Goal: Task Accomplishment & Management: Manage account settings

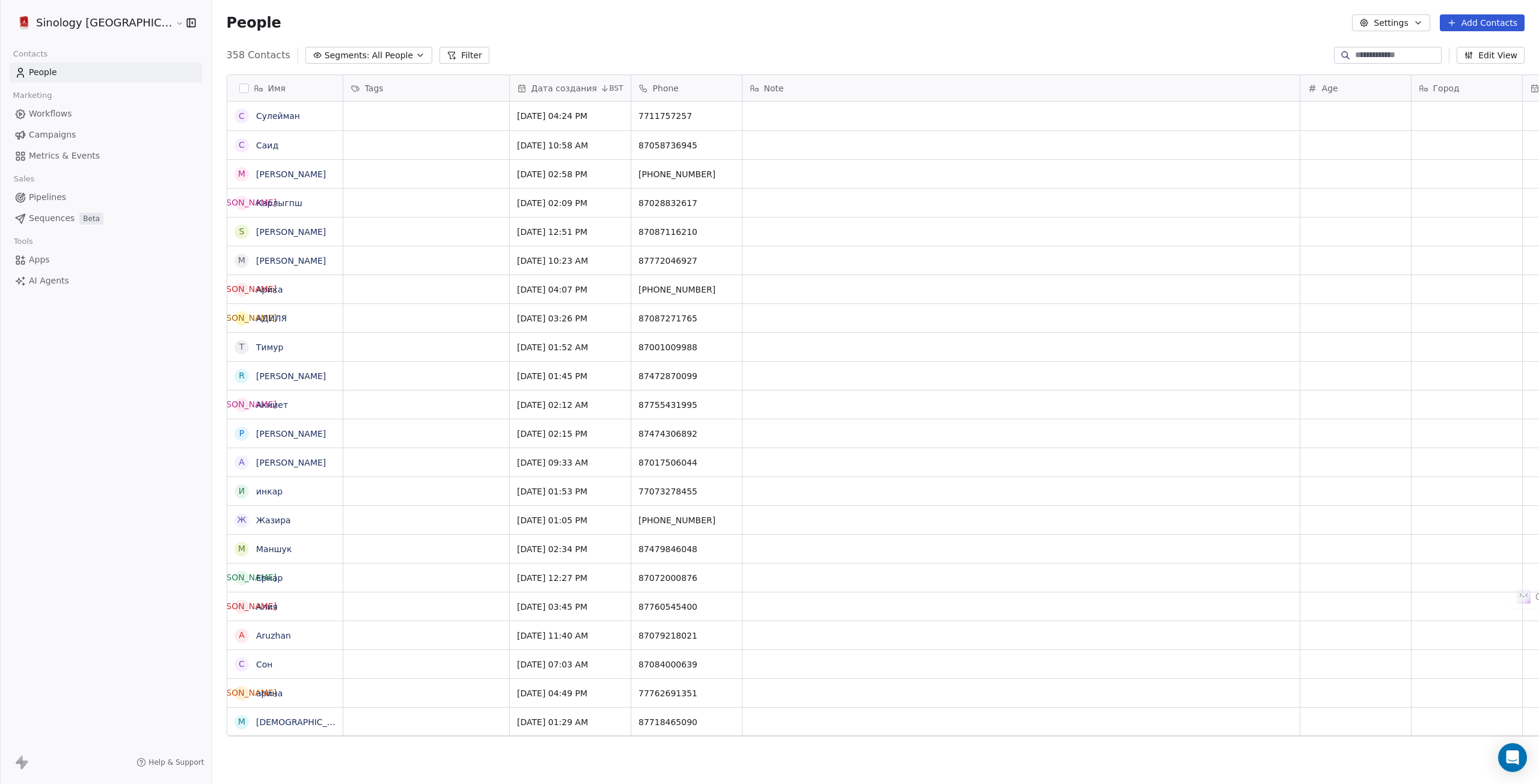
click at [53, 221] on span "Sequences" at bounding box center [52, 219] width 46 height 13
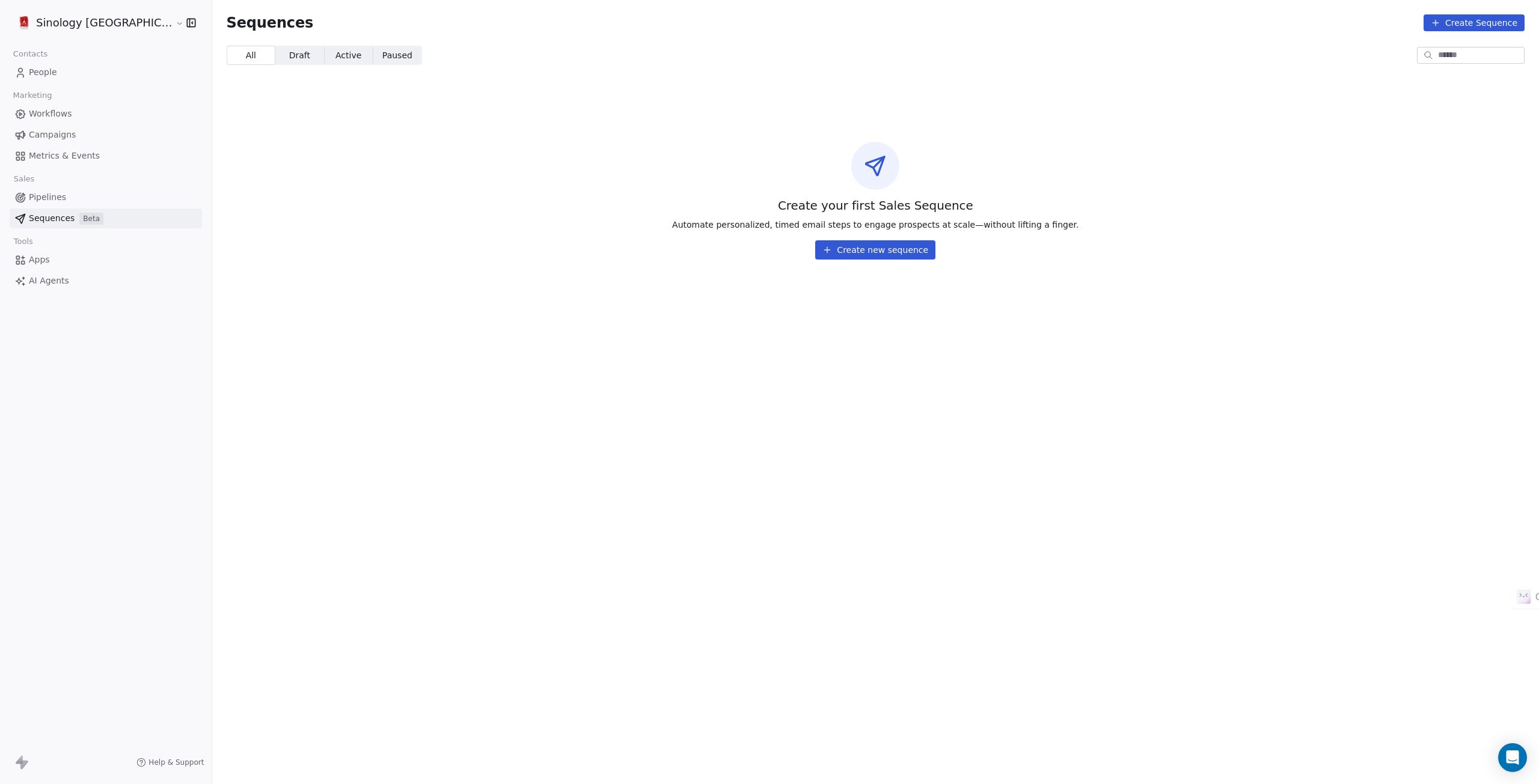
click at [39, 258] on span "Apps" at bounding box center [39, 260] width 21 height 13
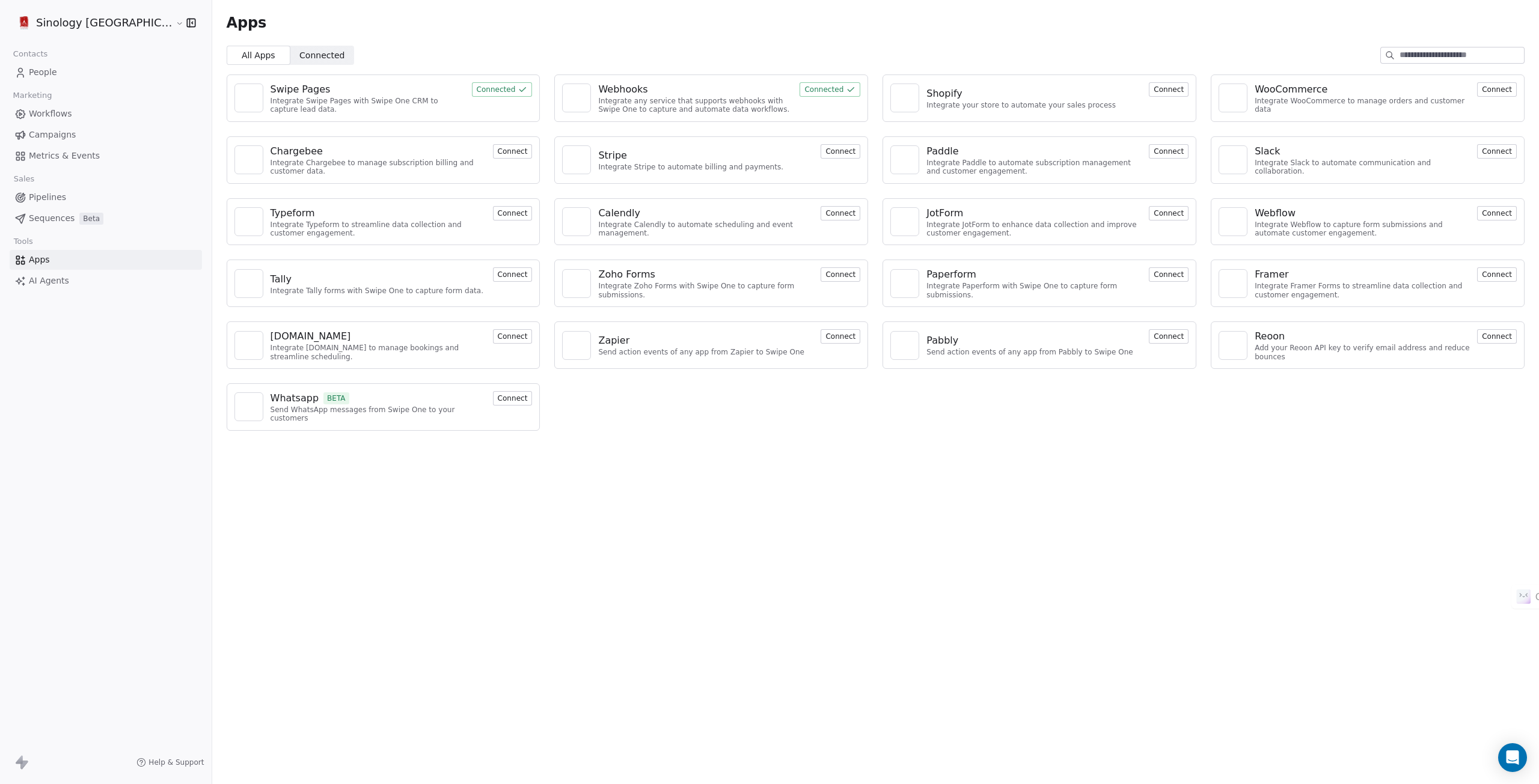
click at [46, 273] on link "AI Agents" at bounding box center [106, 280] width 192 height 20
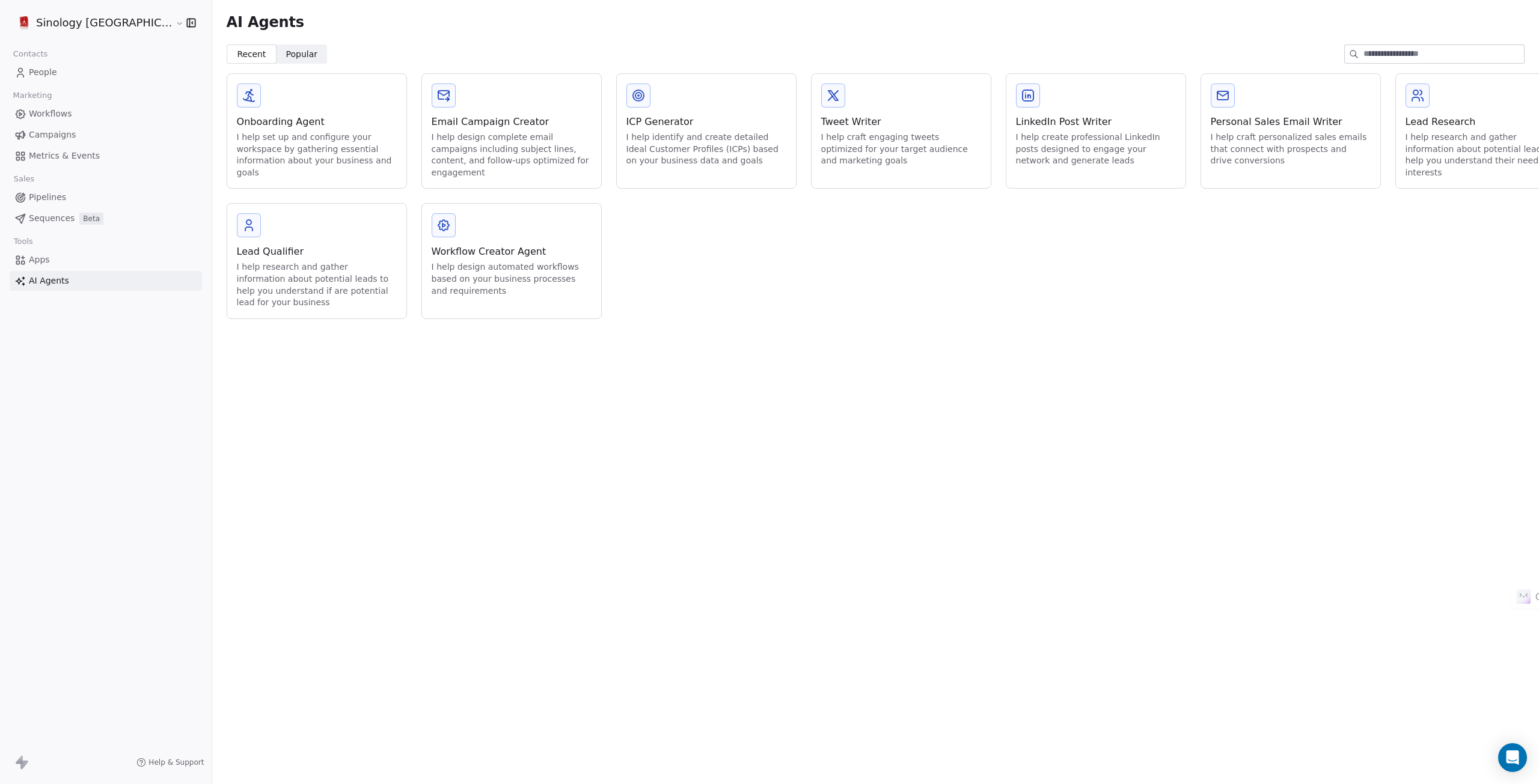
click at [41, 194] on span "Pipelines" at bounding box center [47, 197] width 38 height 13
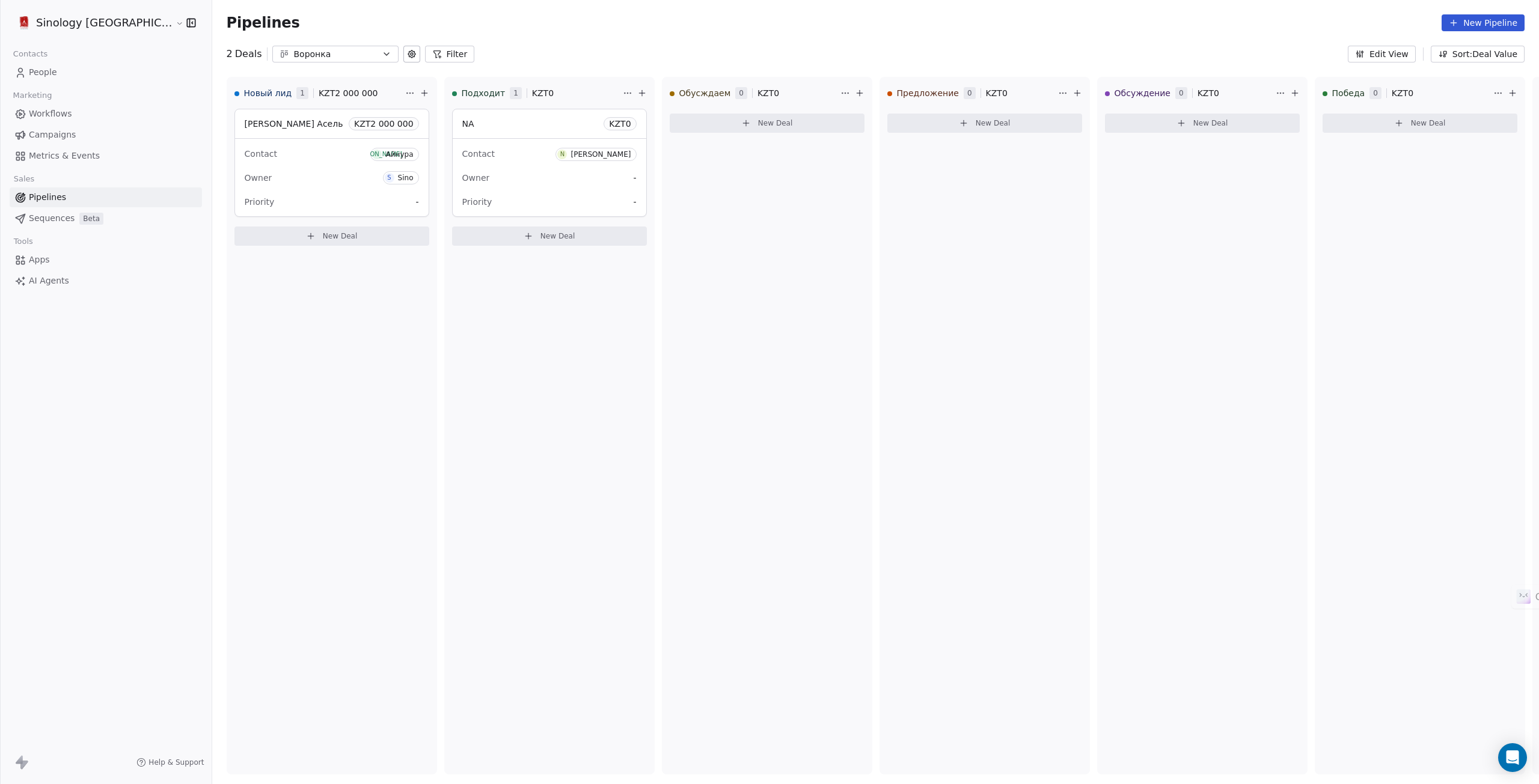
click at [55, 156] on span "Metrics & Events" at bounding box center [64, 156] width 71 height 13
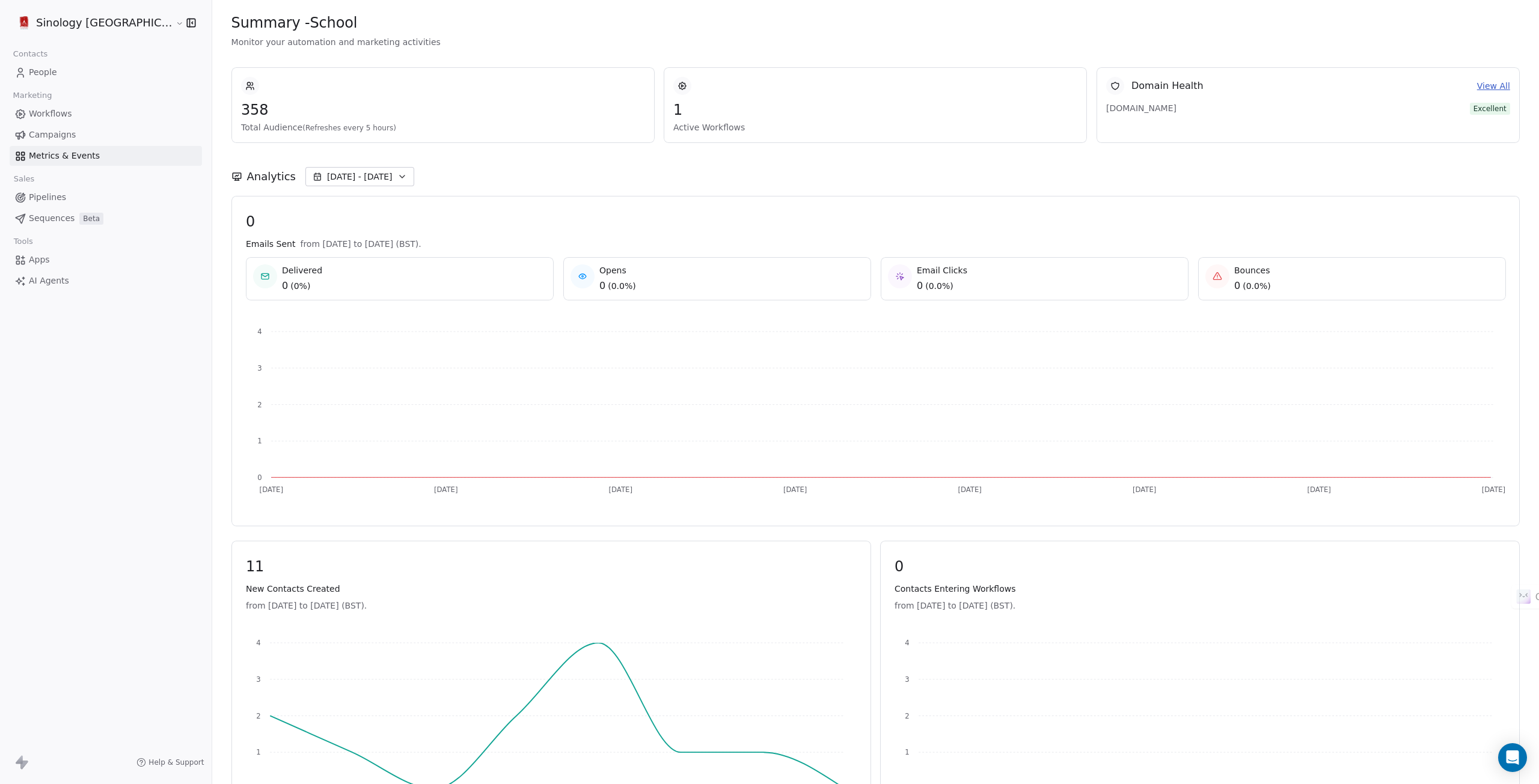
click at [58, 123] on link "Workflows" at bounding box center [106, 113] width 192 height 20
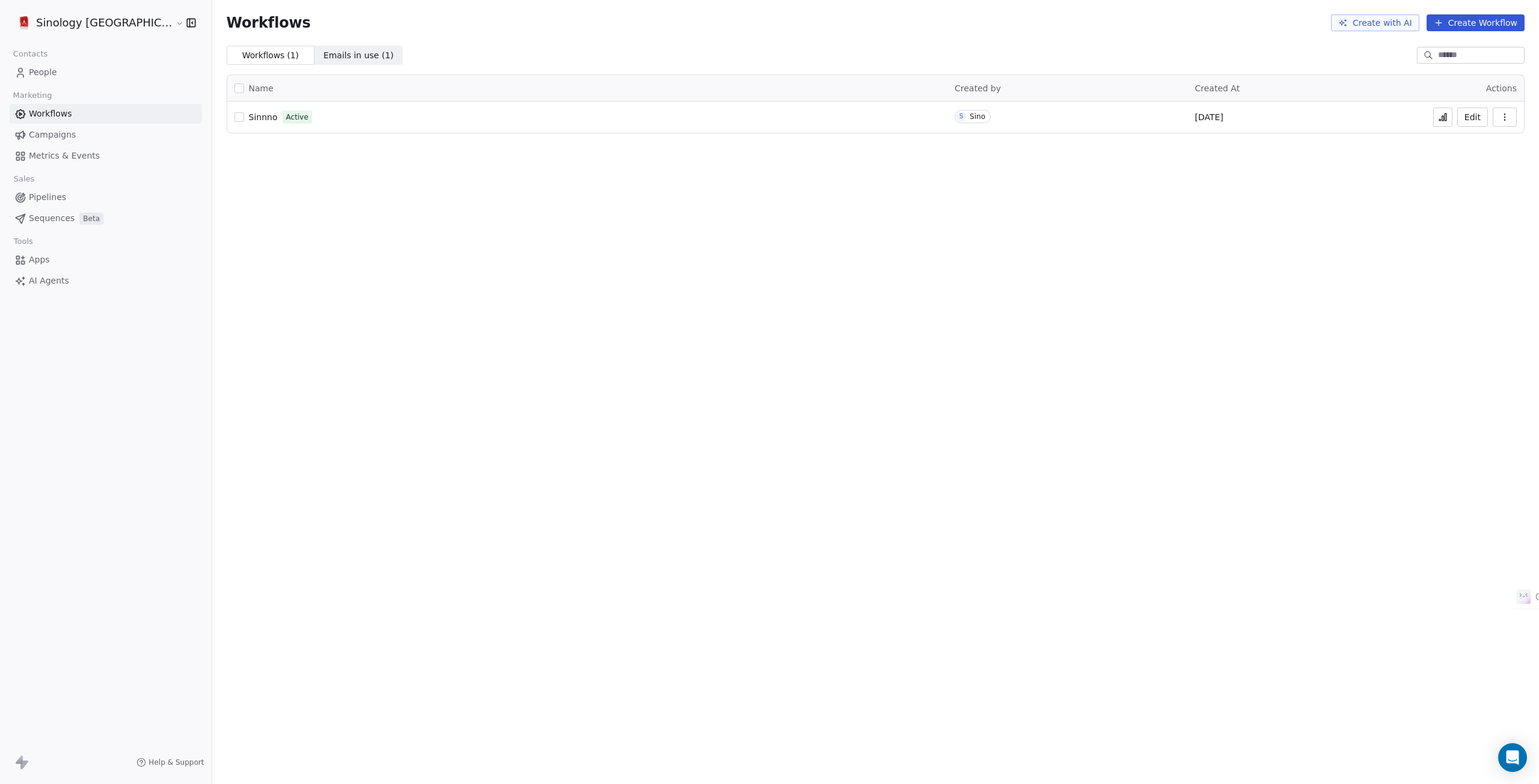
click at [42, 70] on span "People" at bounding box center [43, 72] width 28 height 13
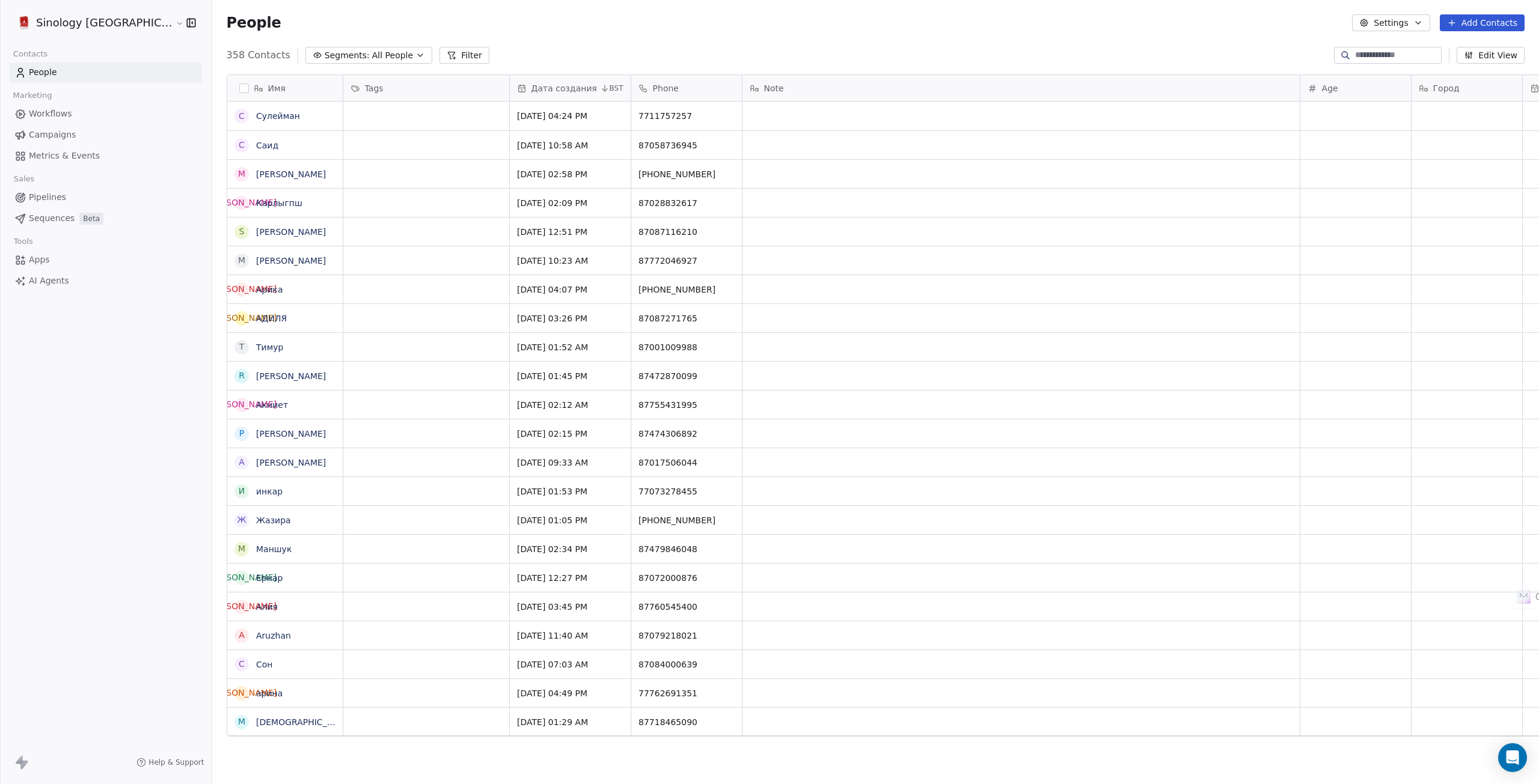
scroll to position [681, 1363]
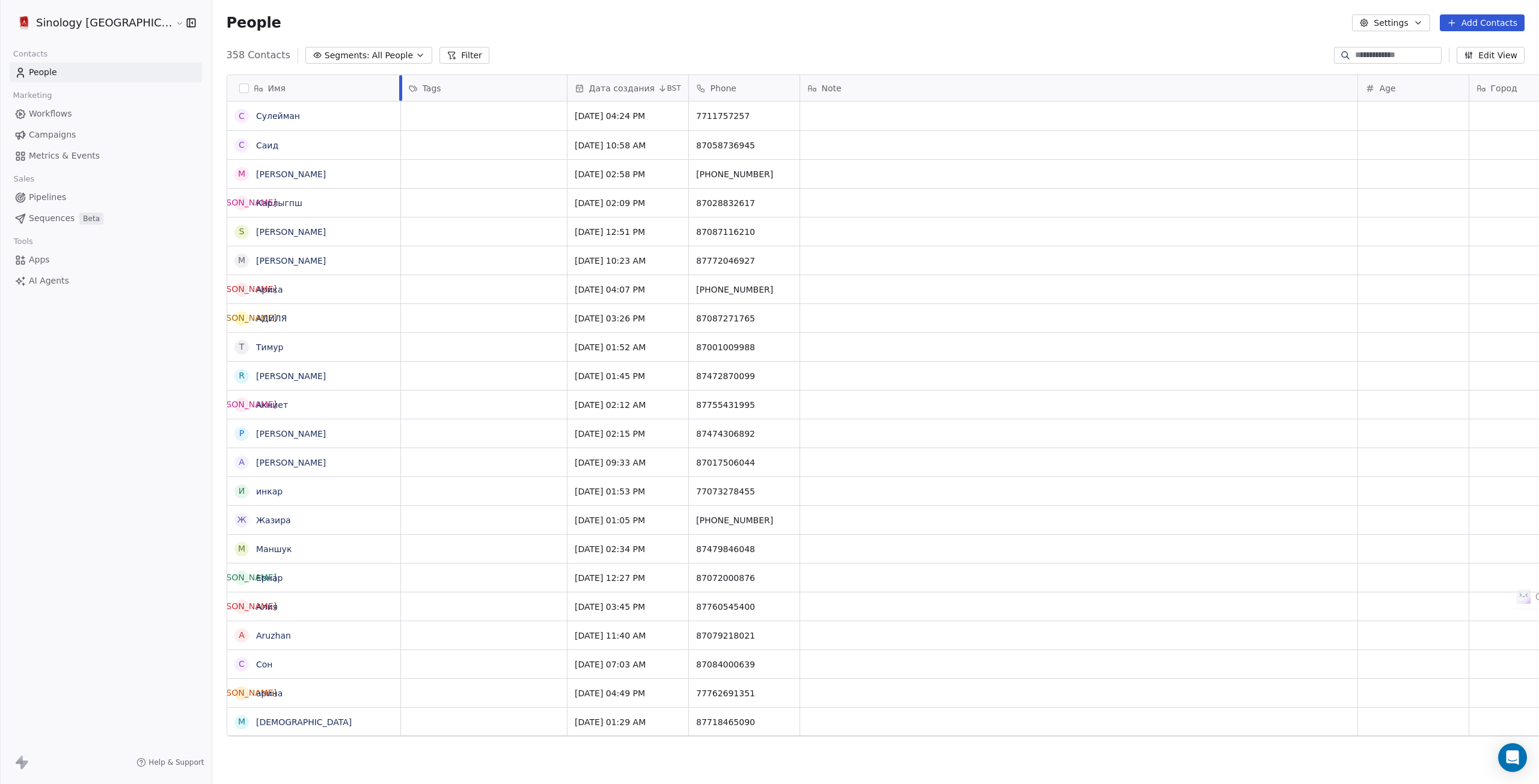
drag, startPoint x: 296, startPoint y: 85, endPoint x: 354, endPoint y: 107, distance: 62.0
click at [354, 107] on div "Имя С Сулейман С Саид М Мариам Турганбай К Карлыгпш S Sara М Мухамади А Арика А…" at bounding box center [314, 406] width 174 height 661
click at [148, 761] on span "Help & Support" at bounding box center [176, 762] width 55 height 10
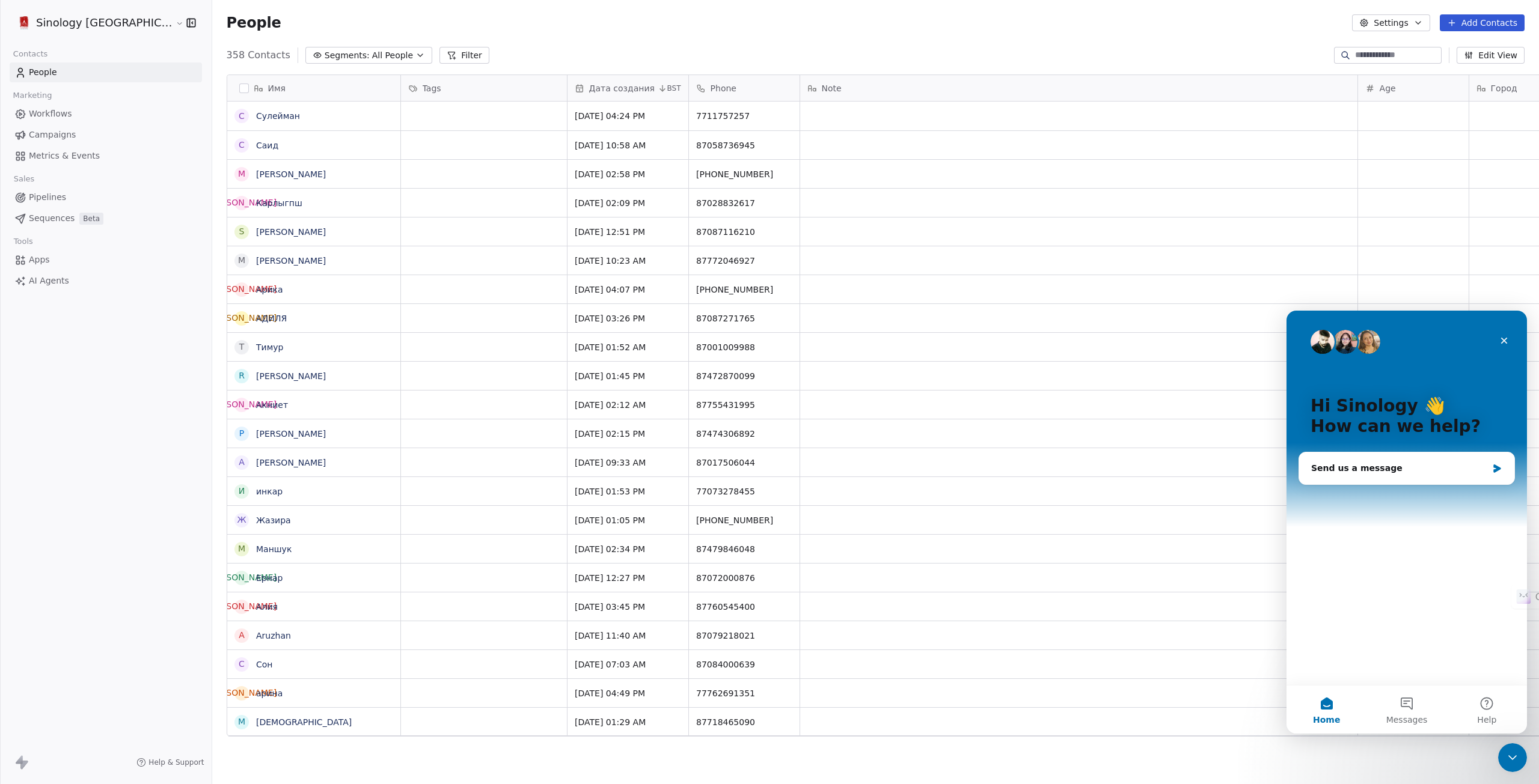
scroll to position [0, 0]
click at [20, 761] on icon at bounding box center [19, 759] width 7 height 8
click at [21, 763] on icon at bounding box center [19, 759] width 7 height 8
click at [23, 767] on icon at bounding box center [24, 764] width 7 height 8
click at [20, 764] on icon at bounding box center [19, 759] width 7 height 8
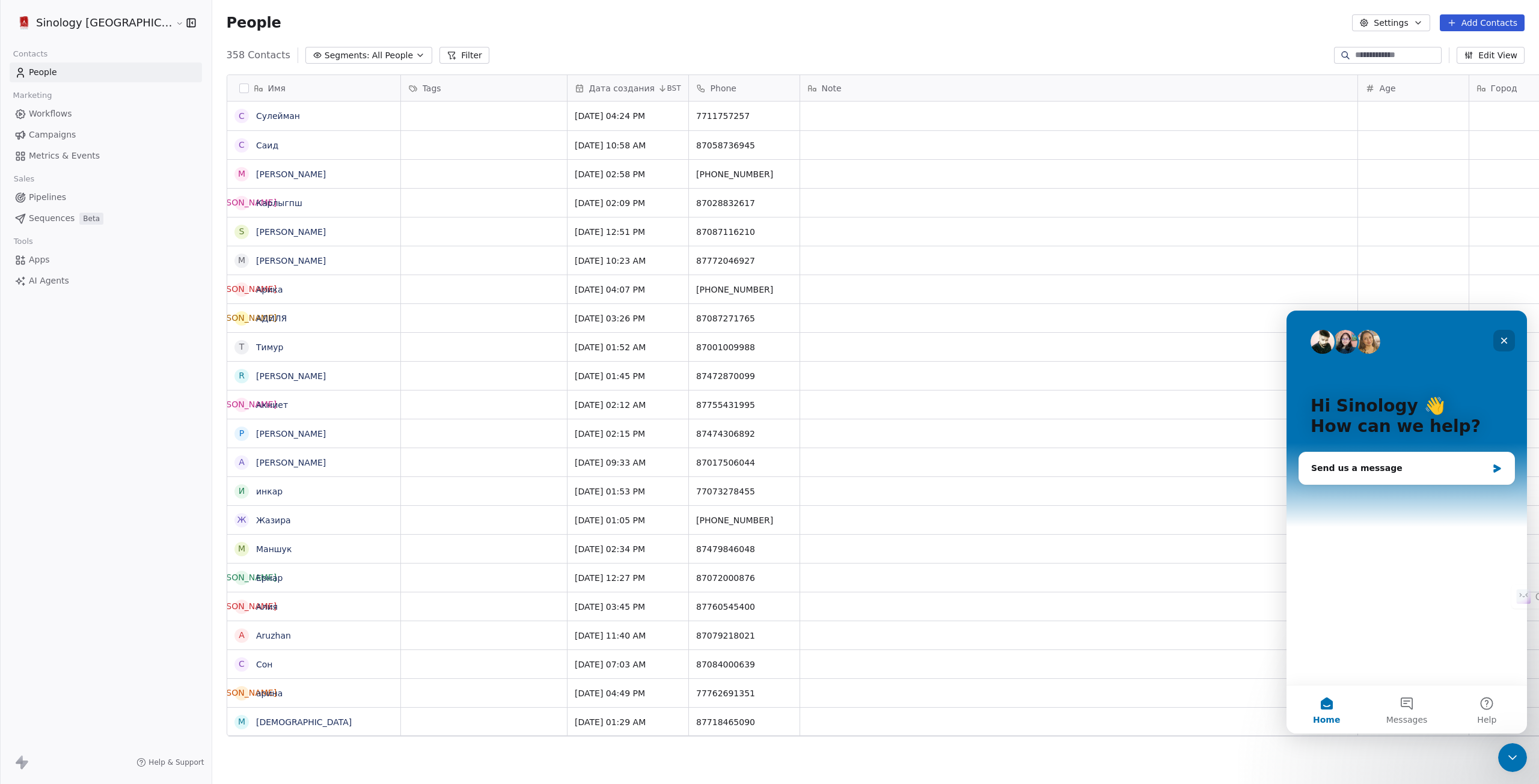
click at [1506, 338] on icon "Close" at bounding box center [1505, 341] width 6 height 6
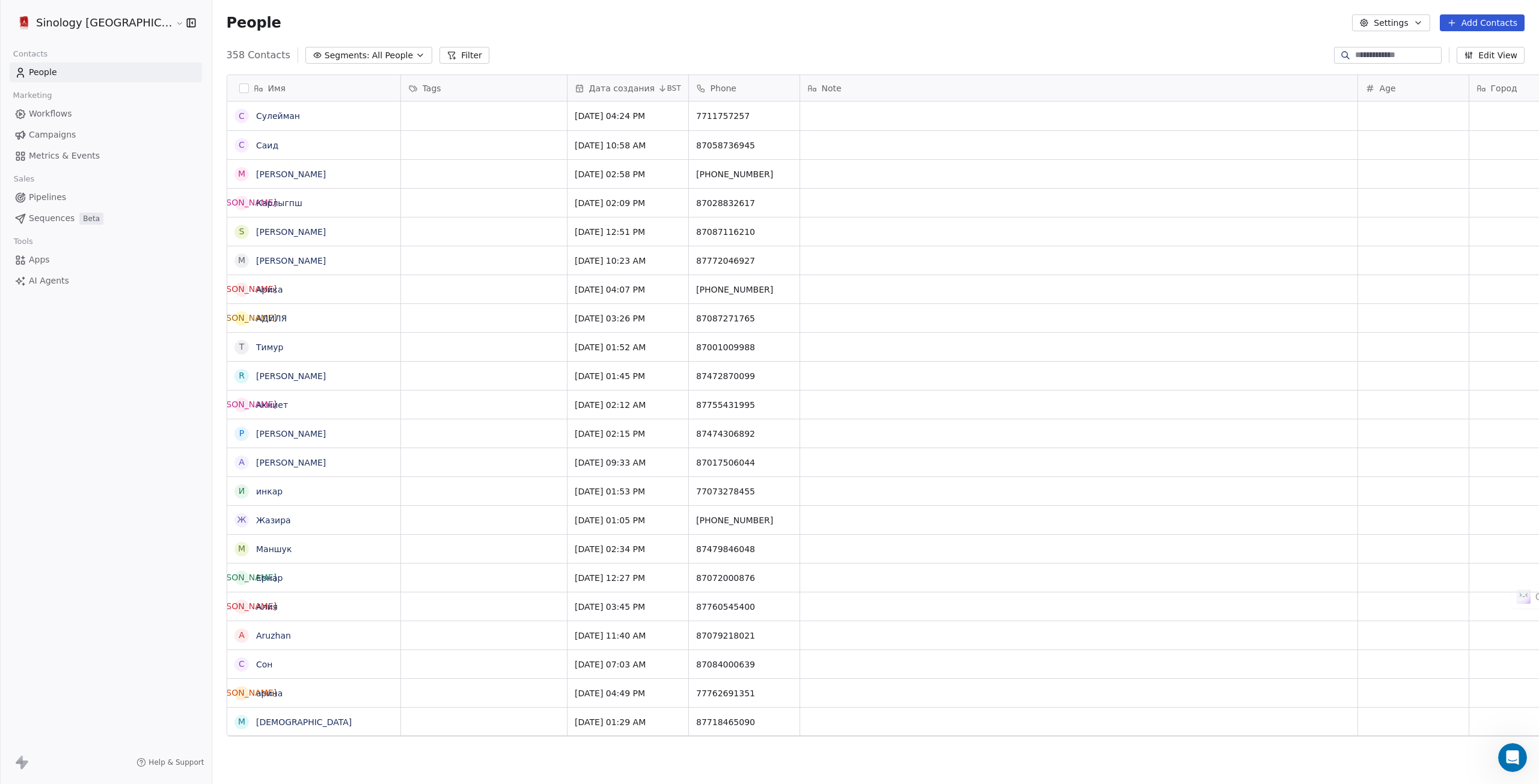
click at [56, 114] on span "Workflows" at bounding box center [50, 114] width 43 height 13
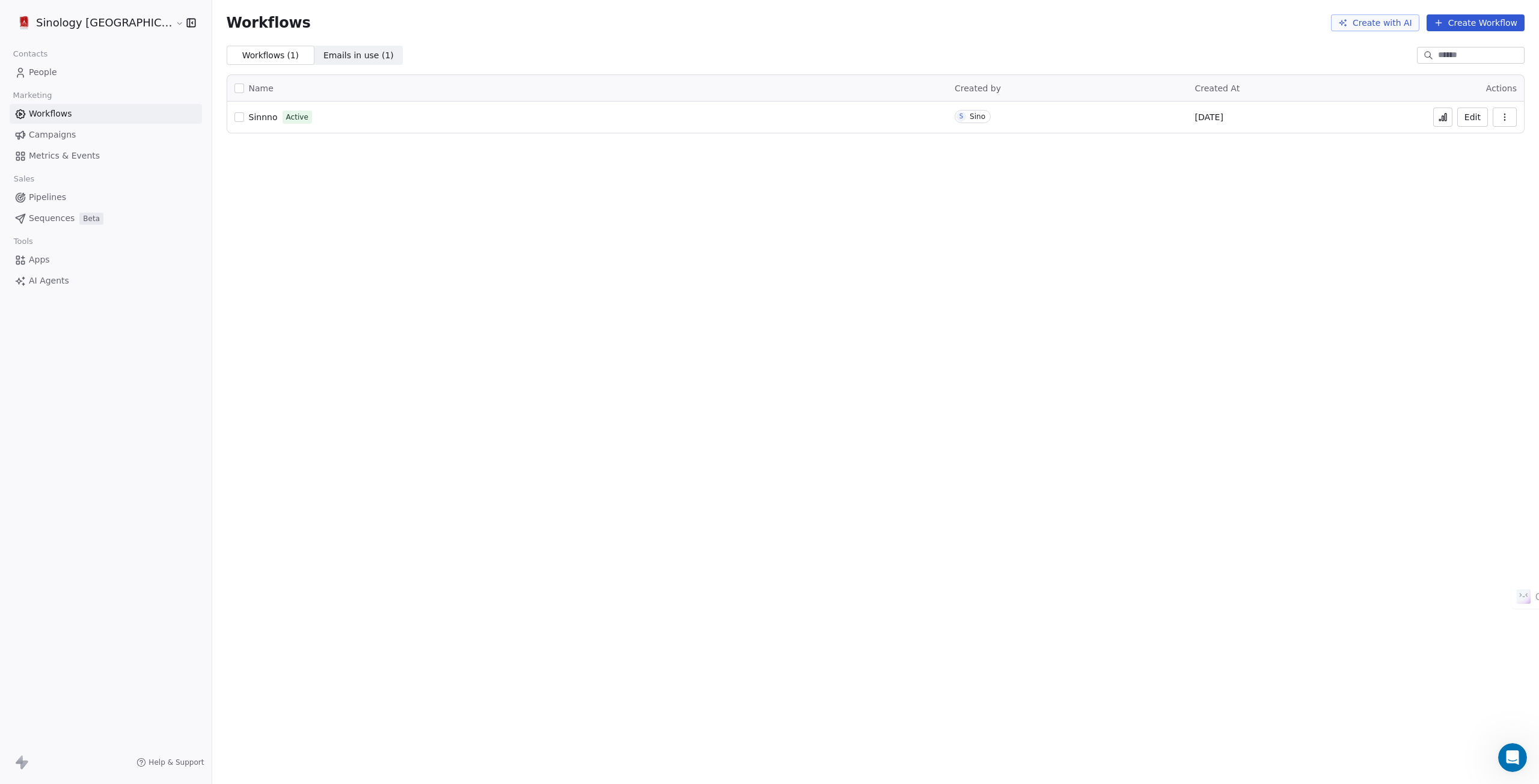
click at [1473, 116] on button "Edit" at bounding box center [1473, 117] width 31 height 19
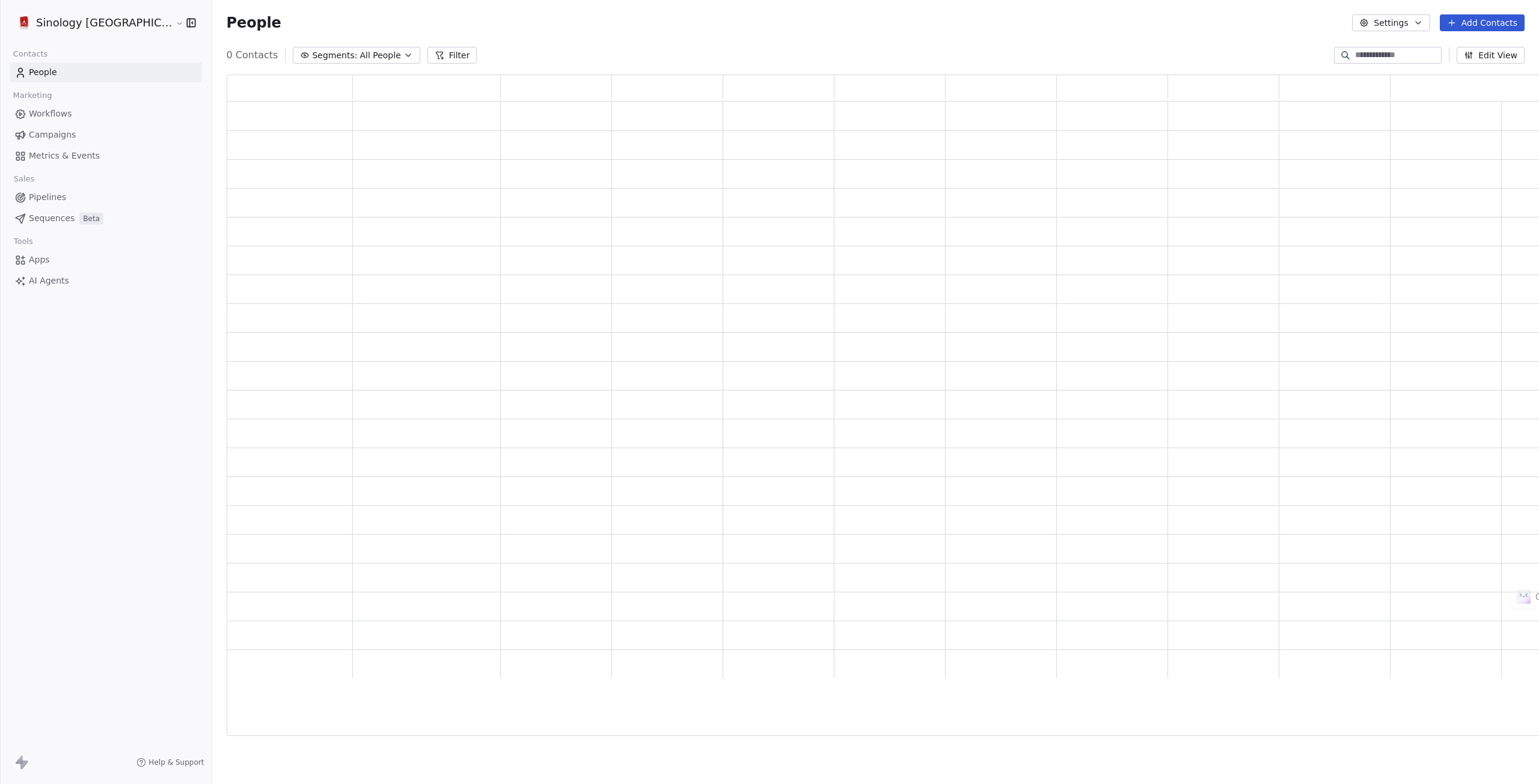
scroll to position [652, 1335]
click at [78, 17] on html "**********" at bounding box center [769, 399] width 1539 height 799
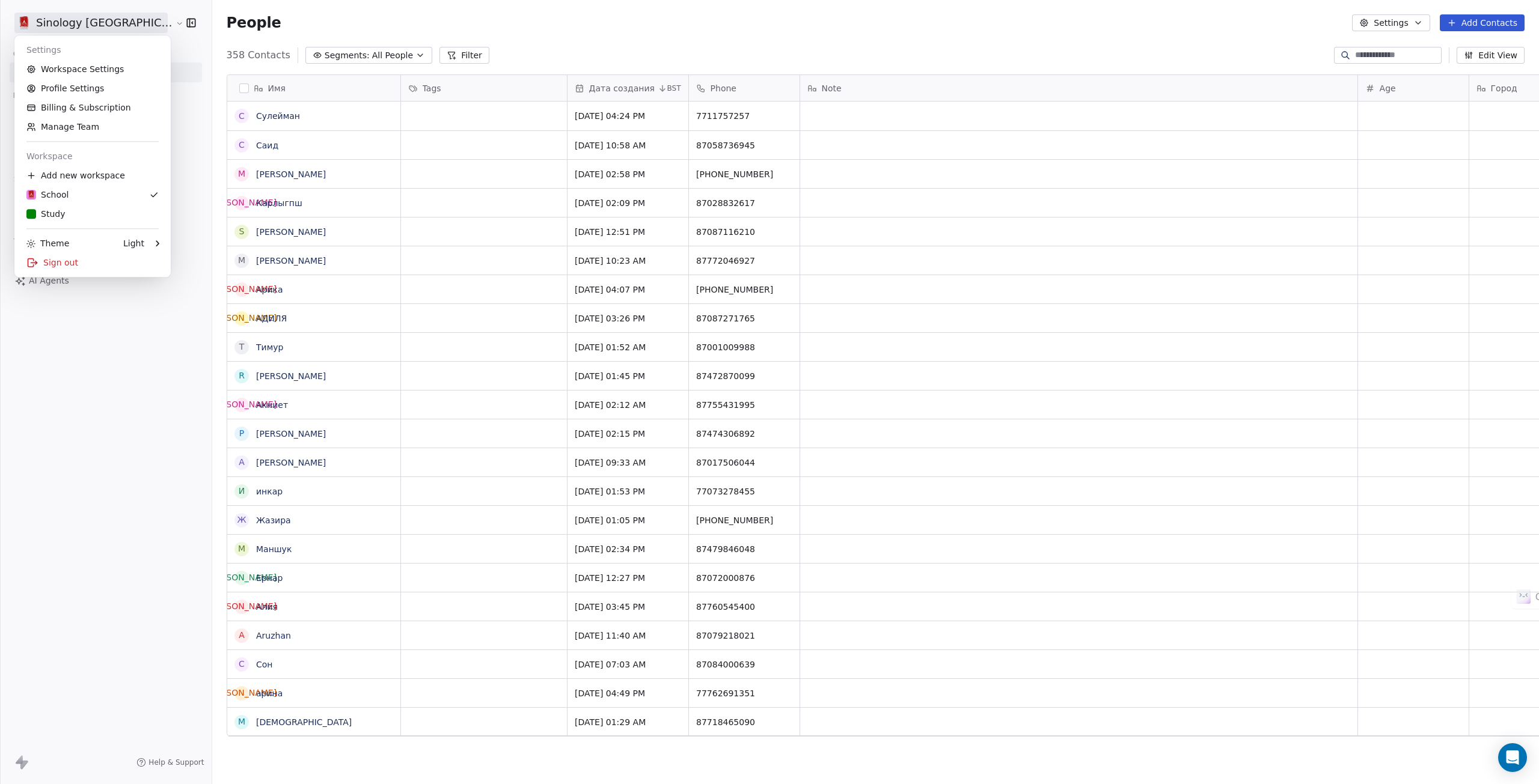
scroll to position [681, 1363]
click at [66, 207] on link "Study" at bounding box center [92, 214] width 147 height 19
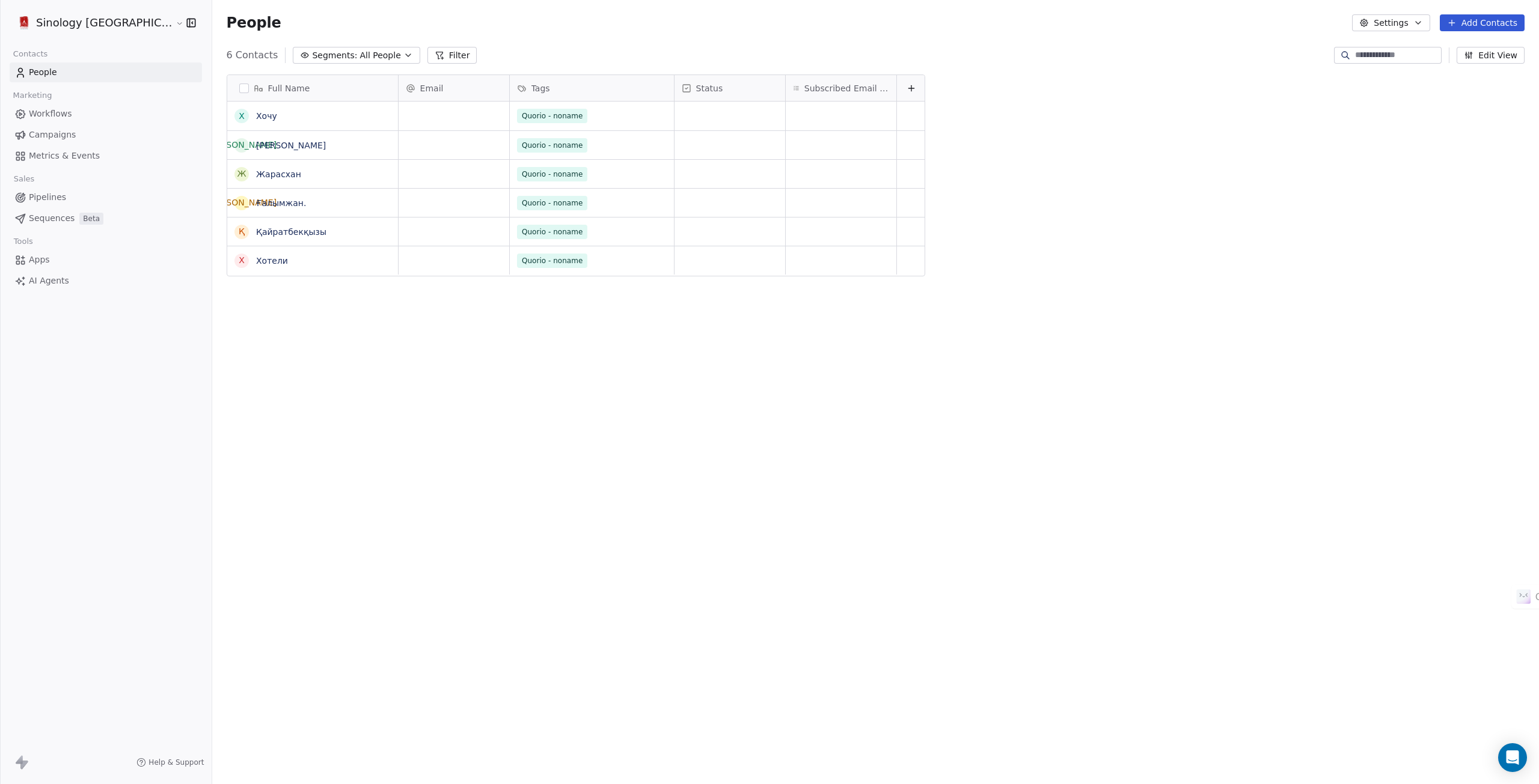
scroll to position [681, 1363]
click at [62, 20] on html "**********" at bounding box center [769, 399] width 1539 height 799
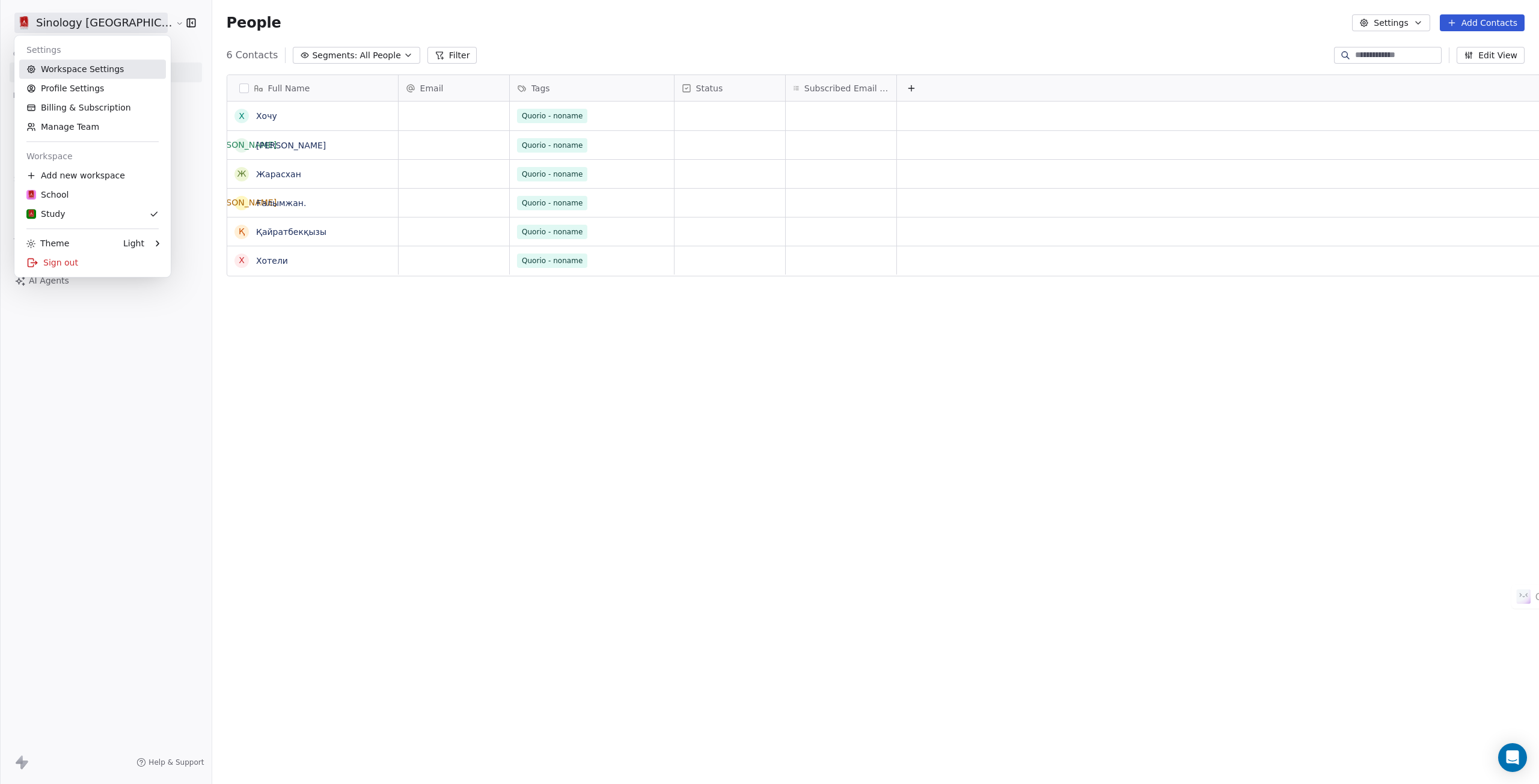
click at [70, 68] on link "Workspace Settings" at bounding box center [92, 69] width 147 height 19
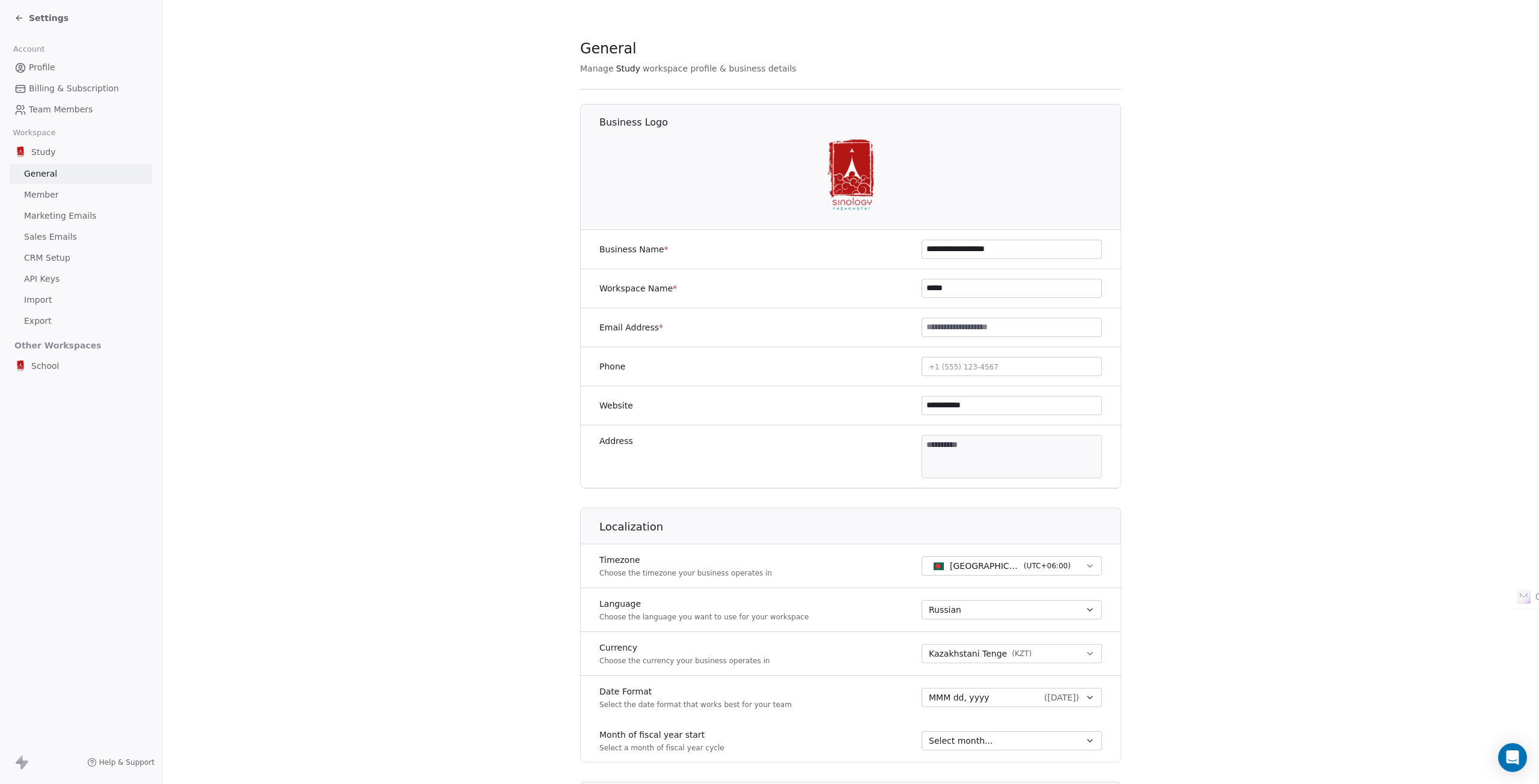
click at [48, 252] on span "CRM Setup" at bounding box center [47, 258] width 46 height 13
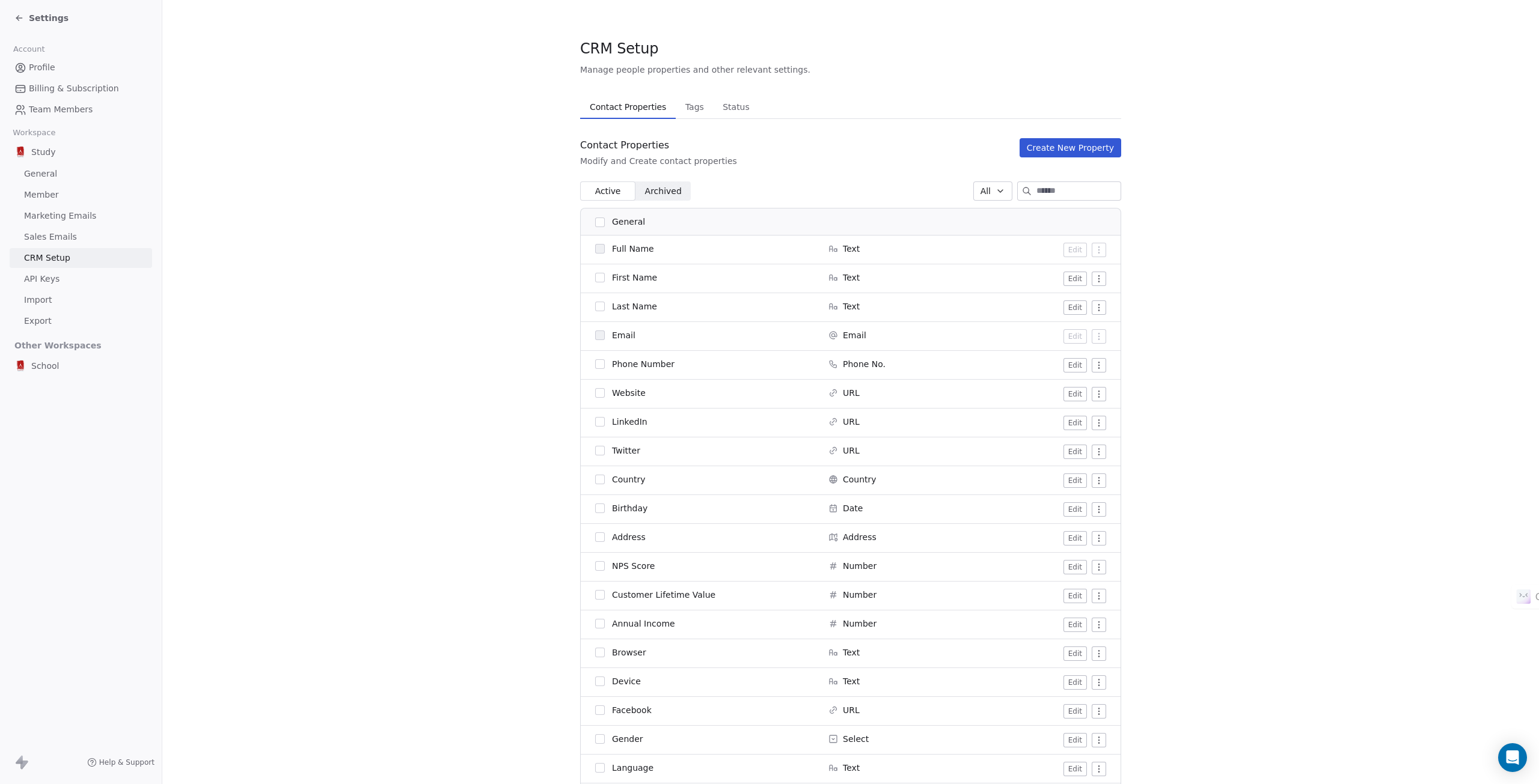
click at [46, 363] on span "School" at bounding box center [45, 366] width 27 height 12
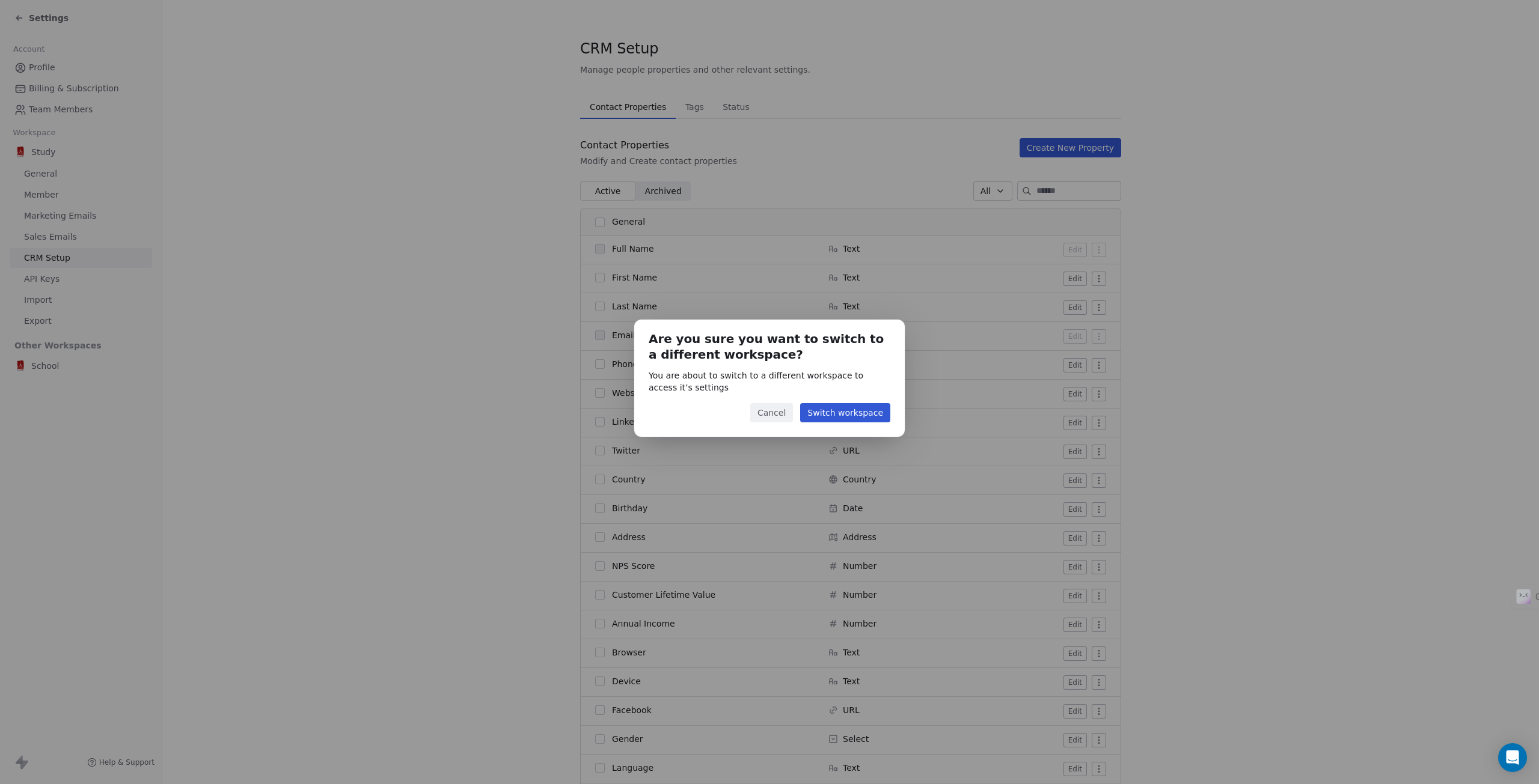
click at [768, 414] on button "Cancel" at bounding box center [771, 413] width 43 height 19
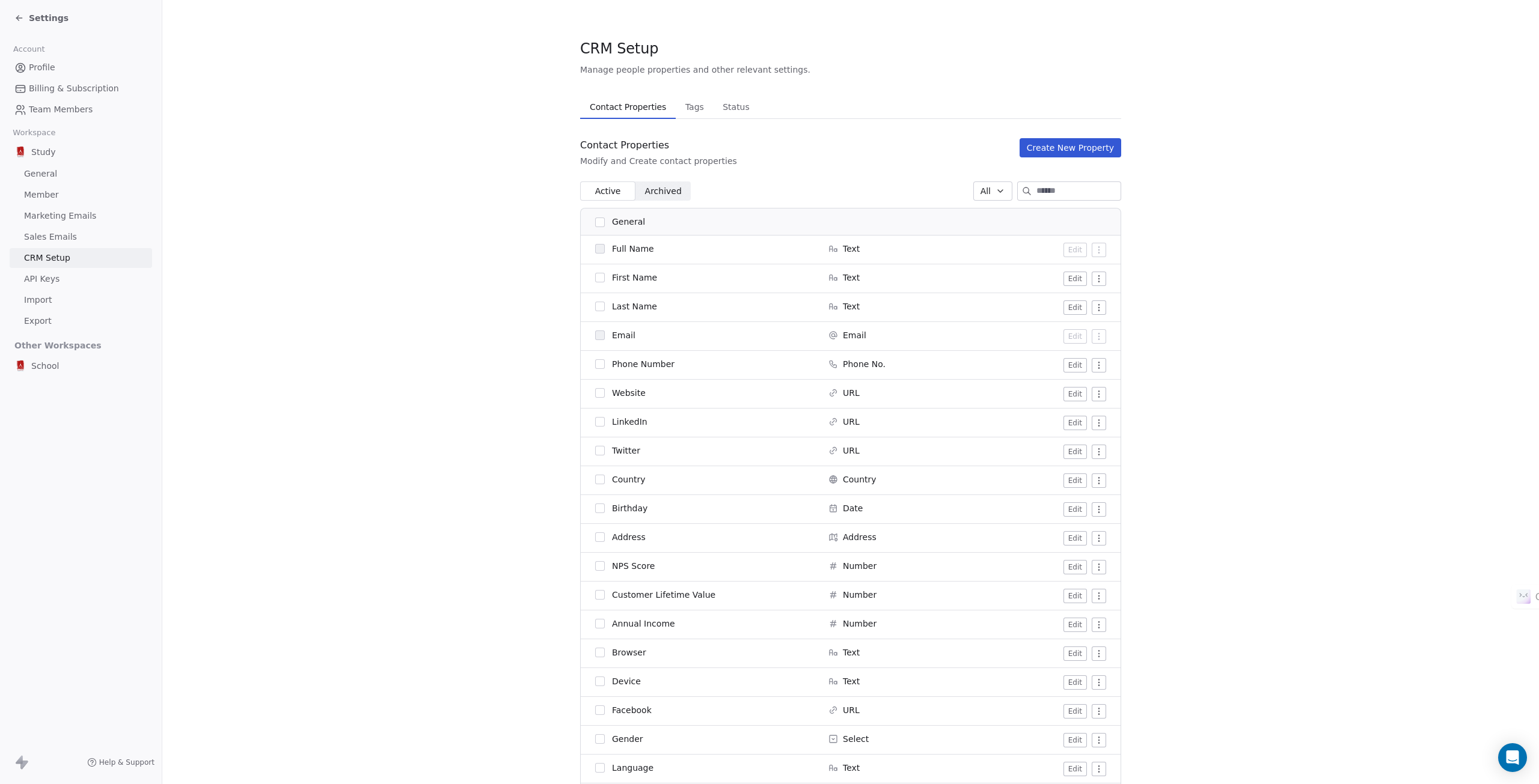
click at [39, 170] on span "General" at bounding box center [41, 174] width 33 height 13
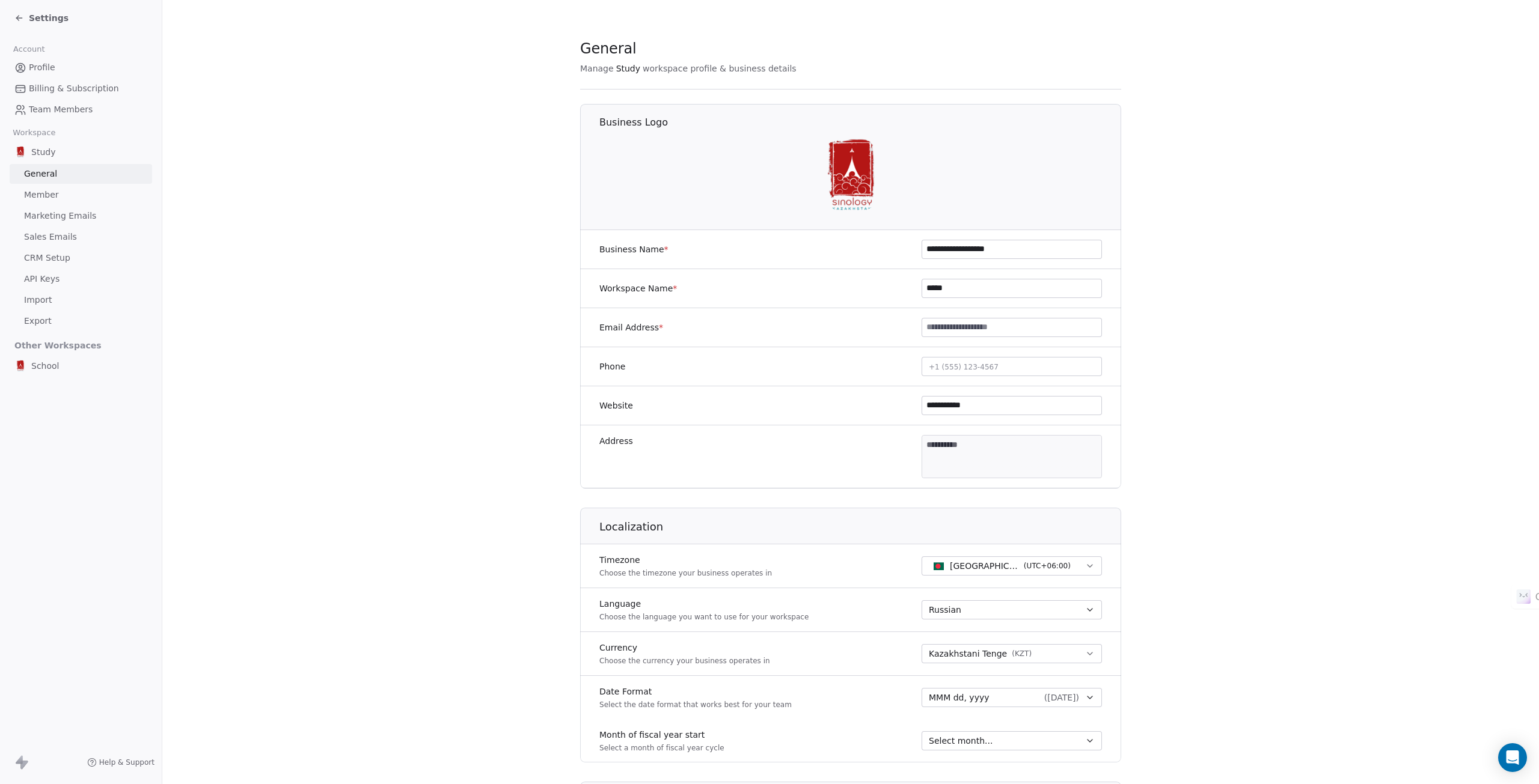
click at [50, 109] on span "Team Members" at bounding box center [60, 110] width 64 height 13
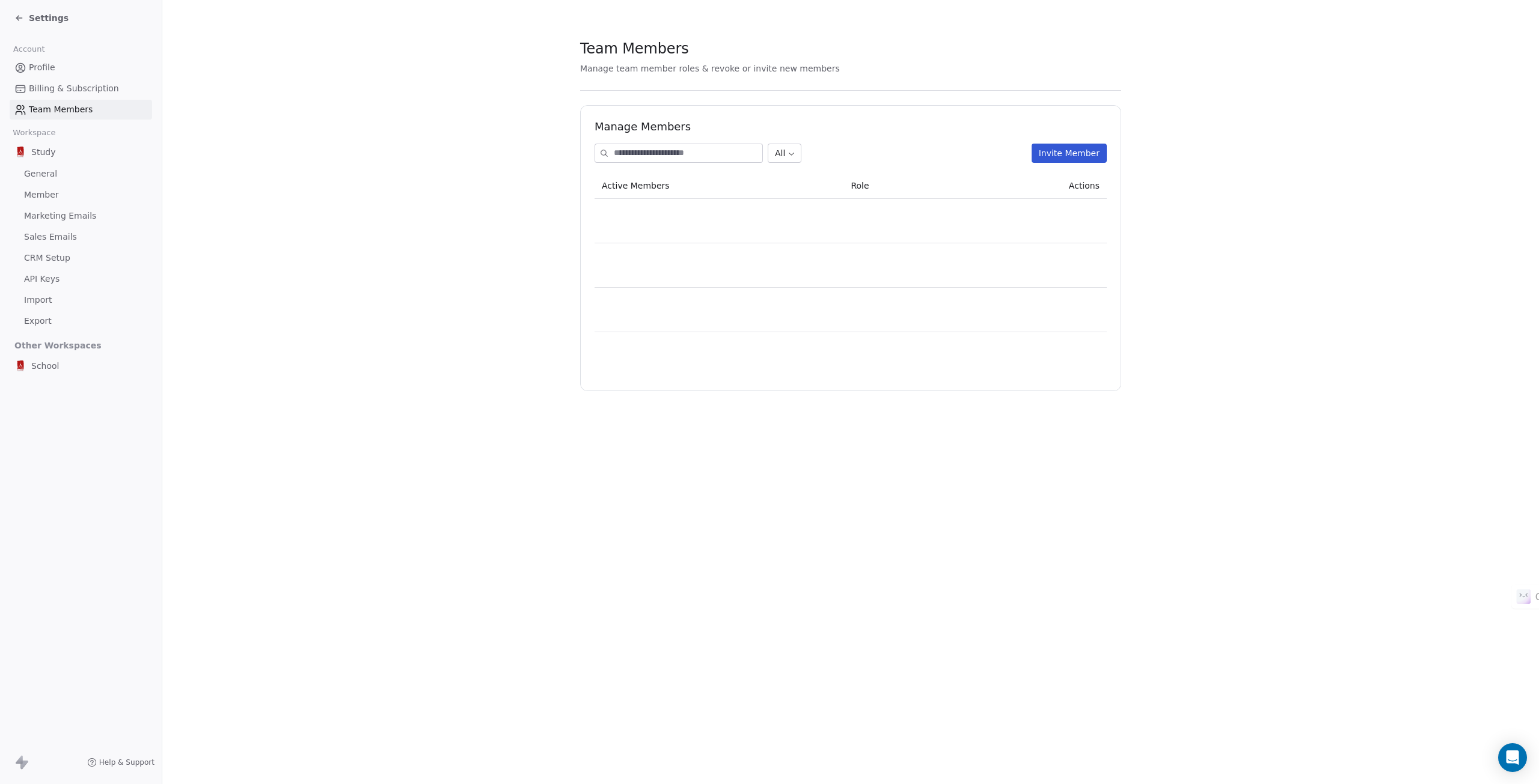
click at [59, 86] on span "Billing & Subscription" at bounding box center [74, 88] width 90 height 13
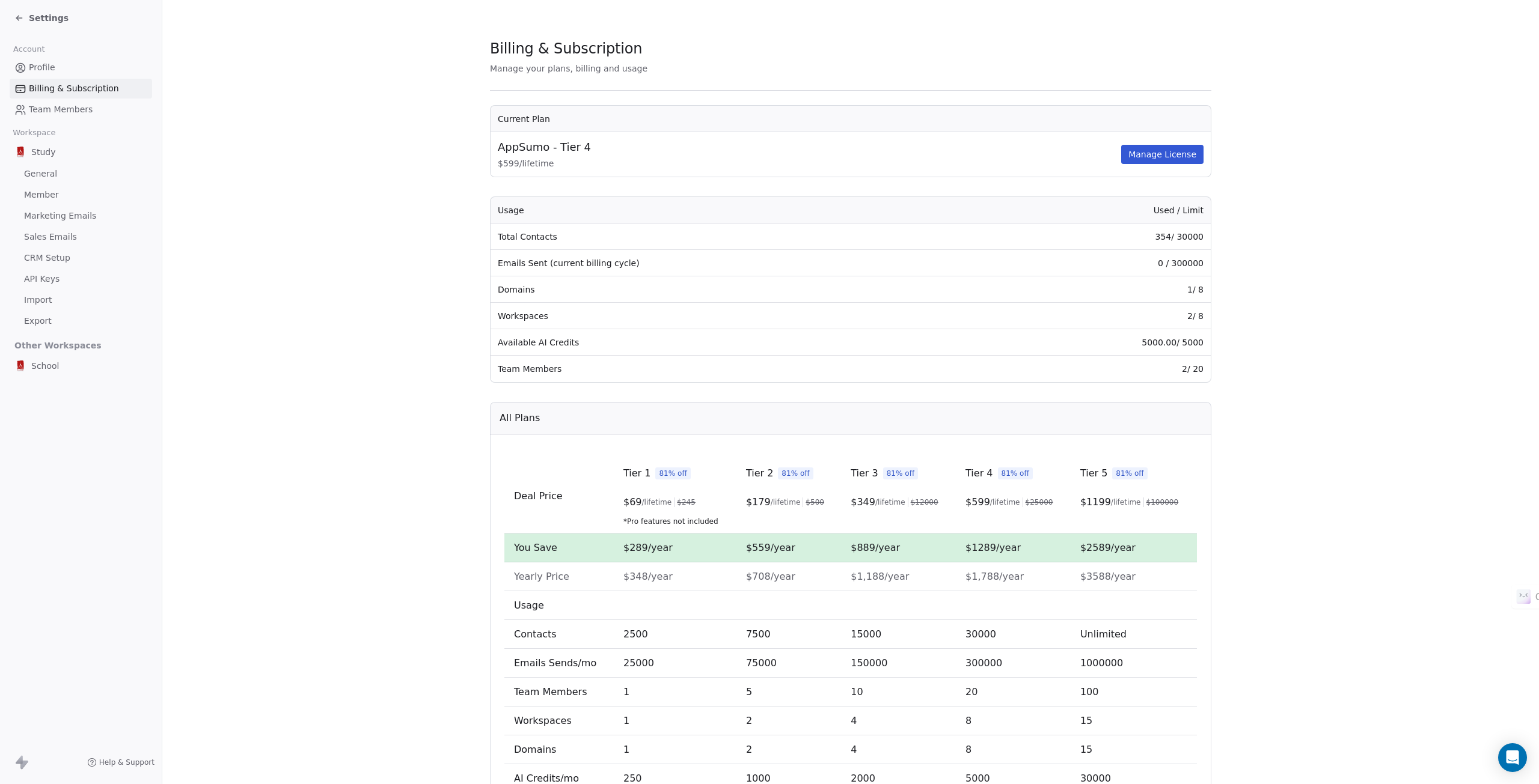
click at [29, 67] on span "Profile" at bounding box center [42, 67] width 27 height 13
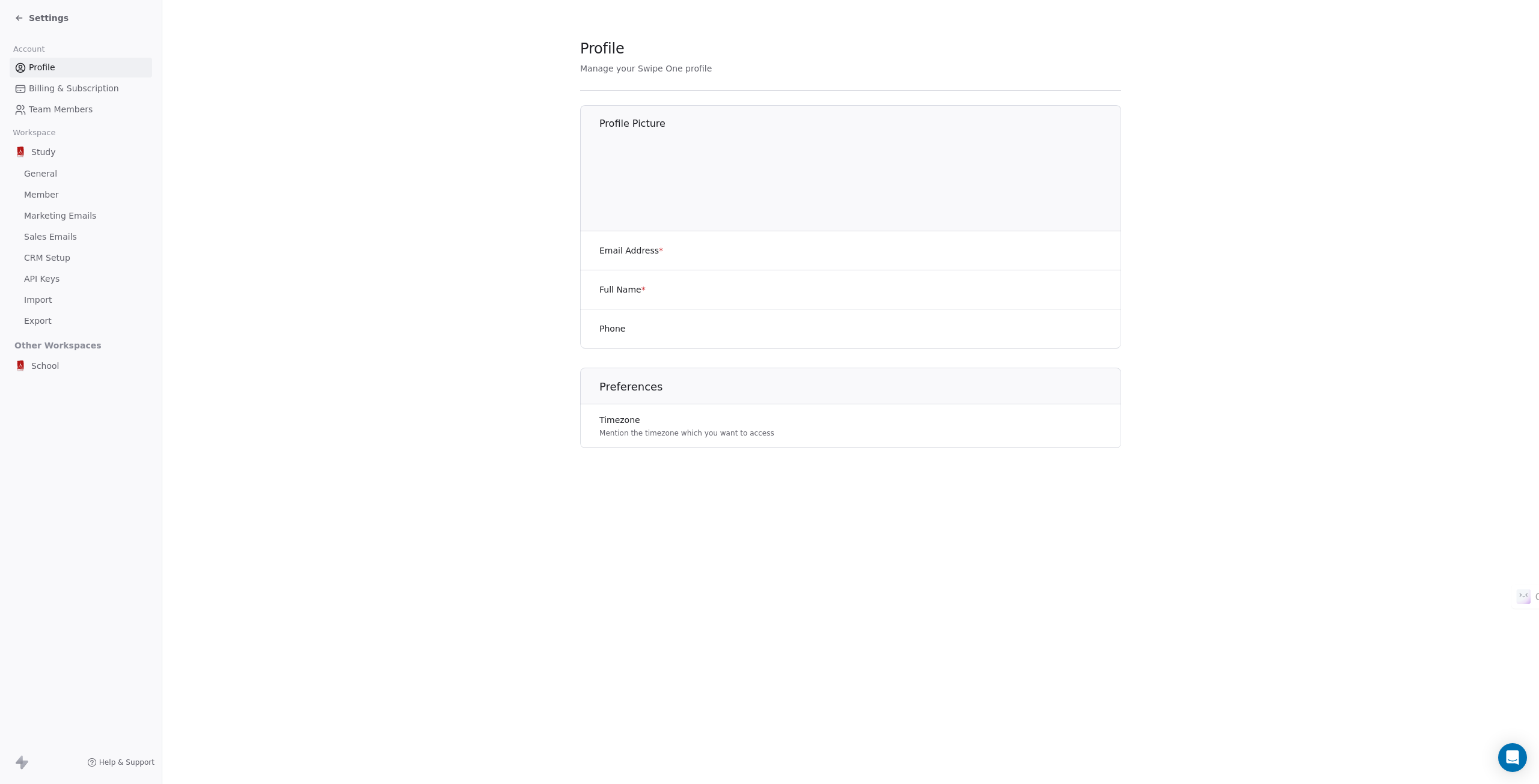
click at [47, 109] on span "Team Members" at bounding box center [60, 110] width 64 height 13
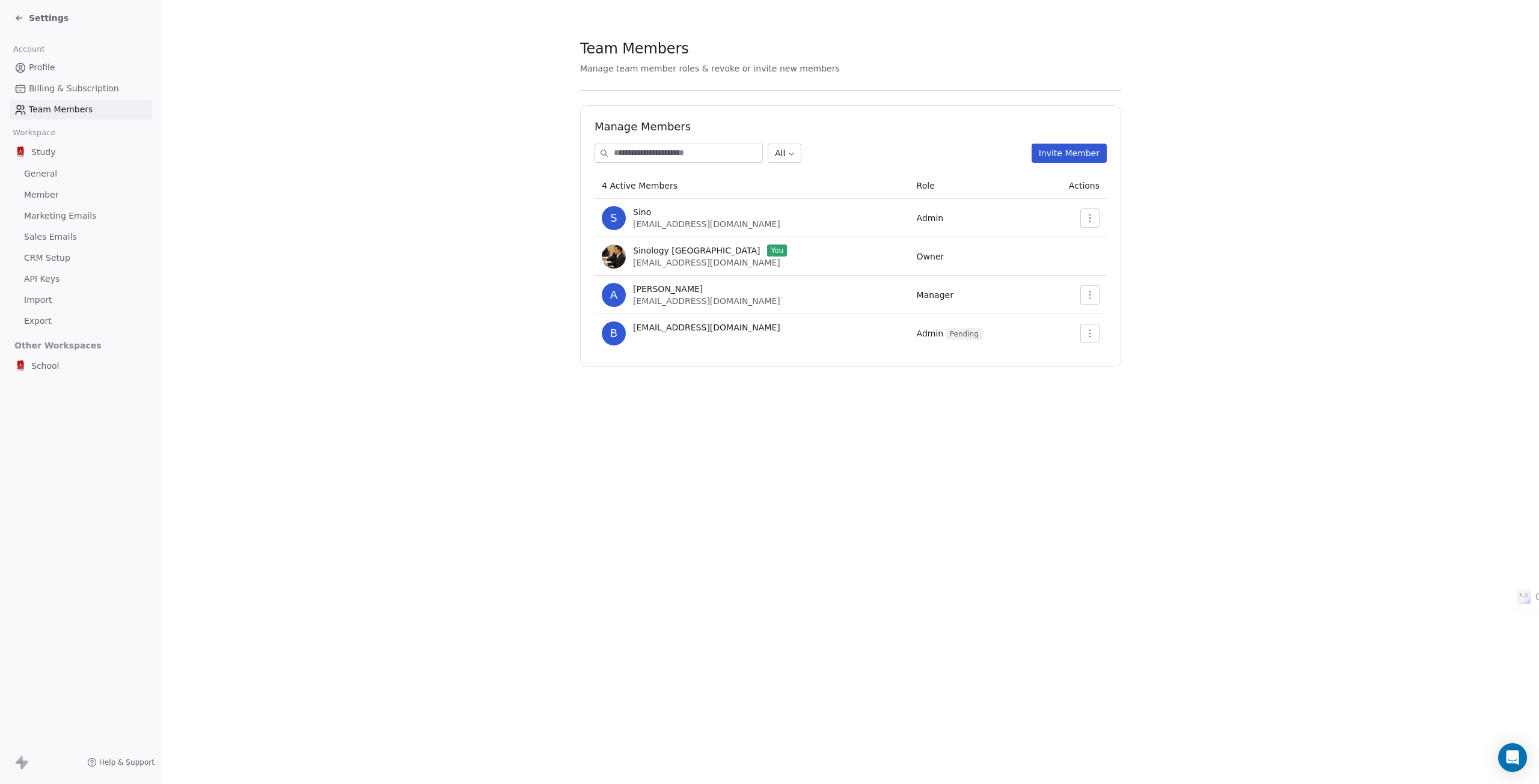
click at [20, 18] on icon at bounding box center [19, 18] width 10 height 10
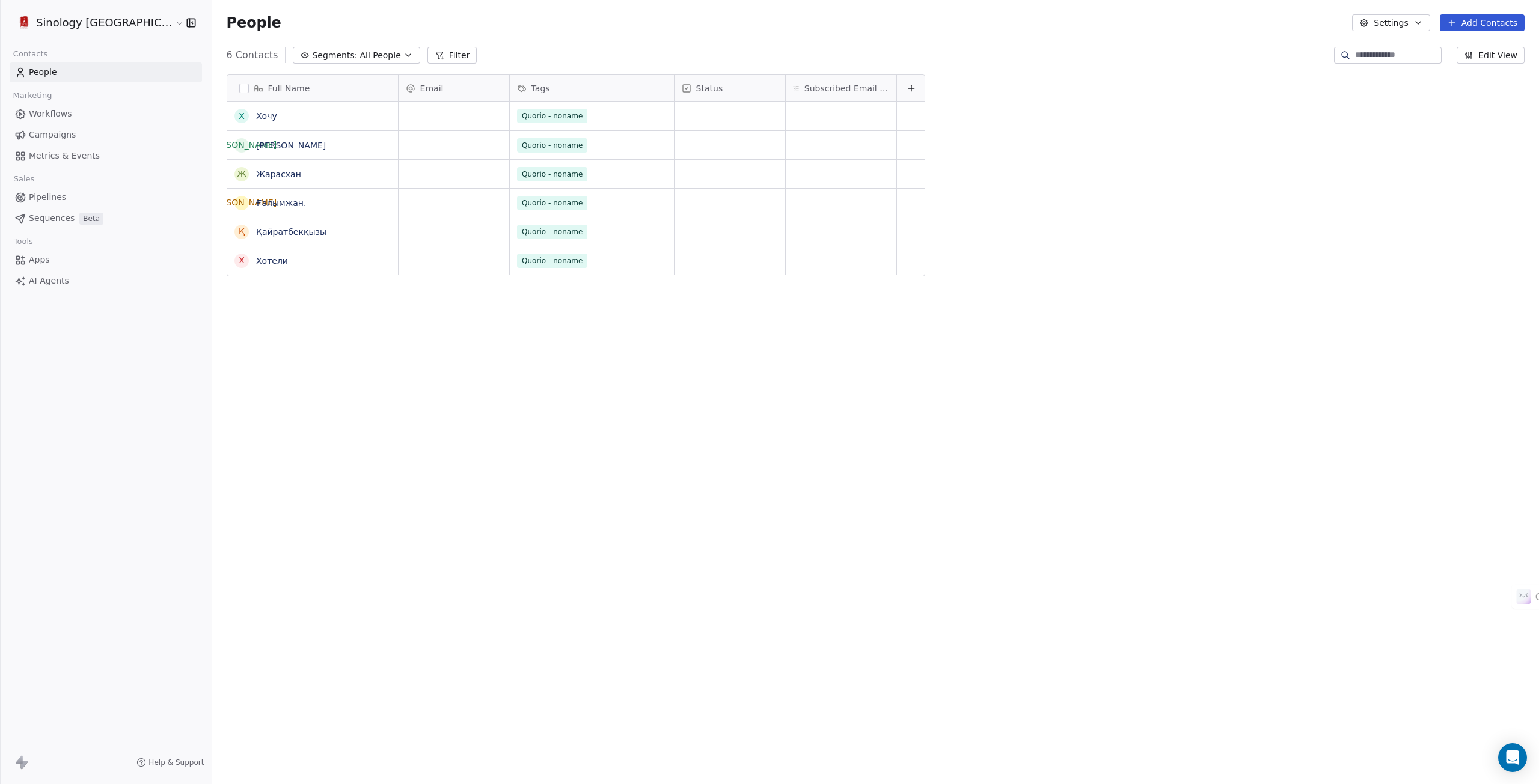
scroll to position [681, 1363]
click at [39, 74] on span "People" at bounding box center [43, 72] width 28 height 13
click at [53, 113] on span "Workflows" at bounding box center [50, 114] width 43 height 13
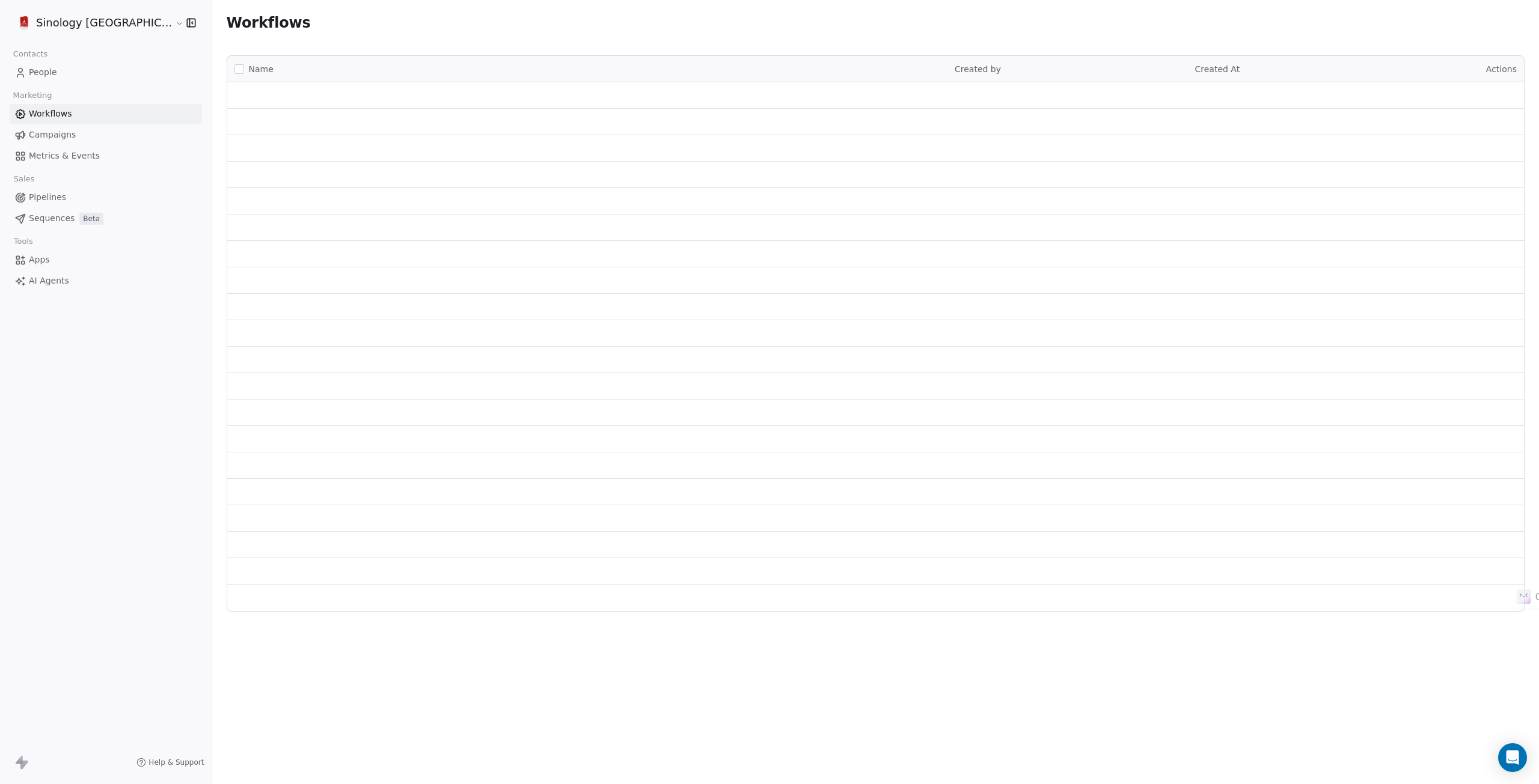
click at [52, 130] on span "Campaigns" at bounding box center [52, 135] width 47 height 13
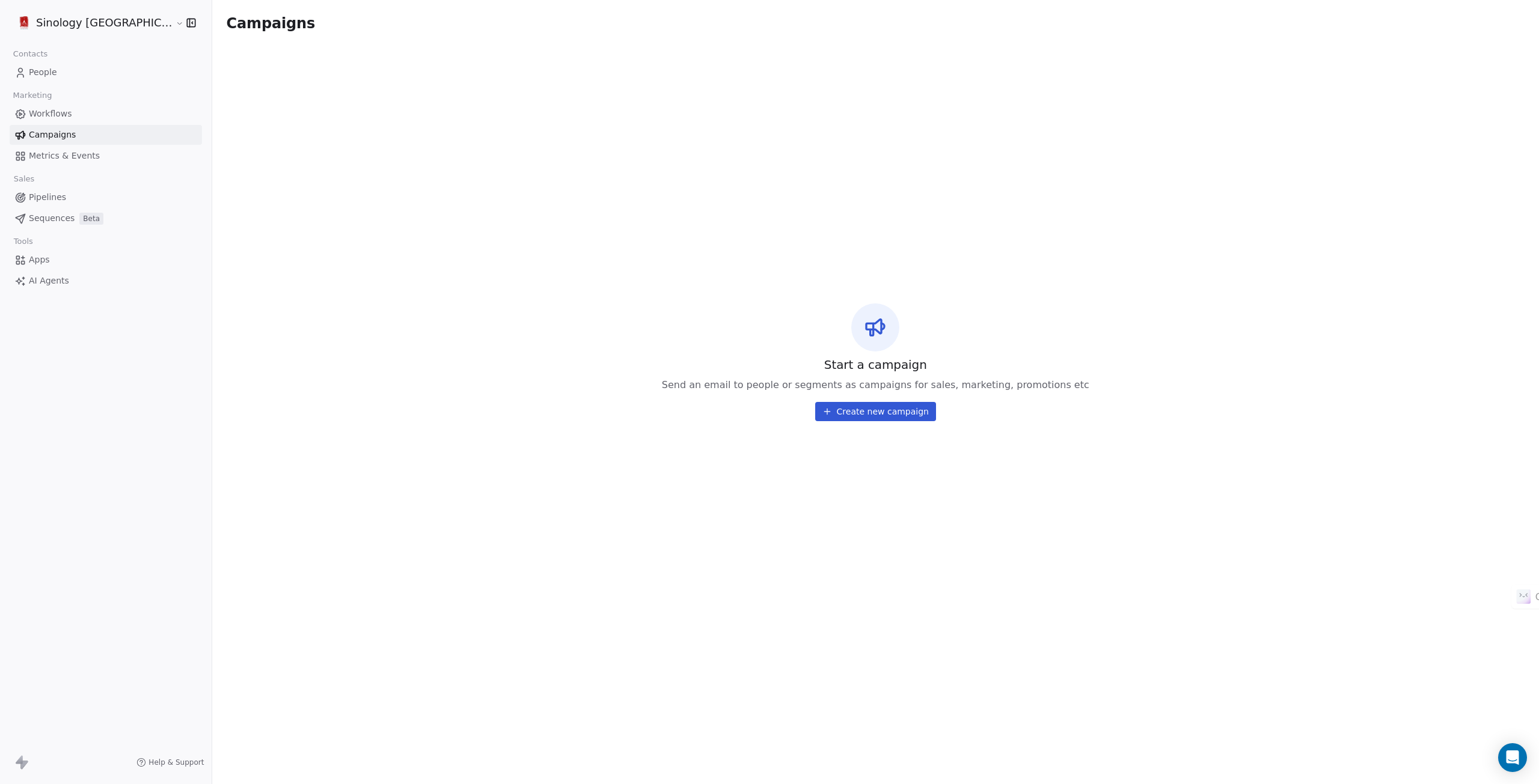
click at [49, 158] on span "Metrics & Events" at bounding box center [64, 156] width 71 height 13
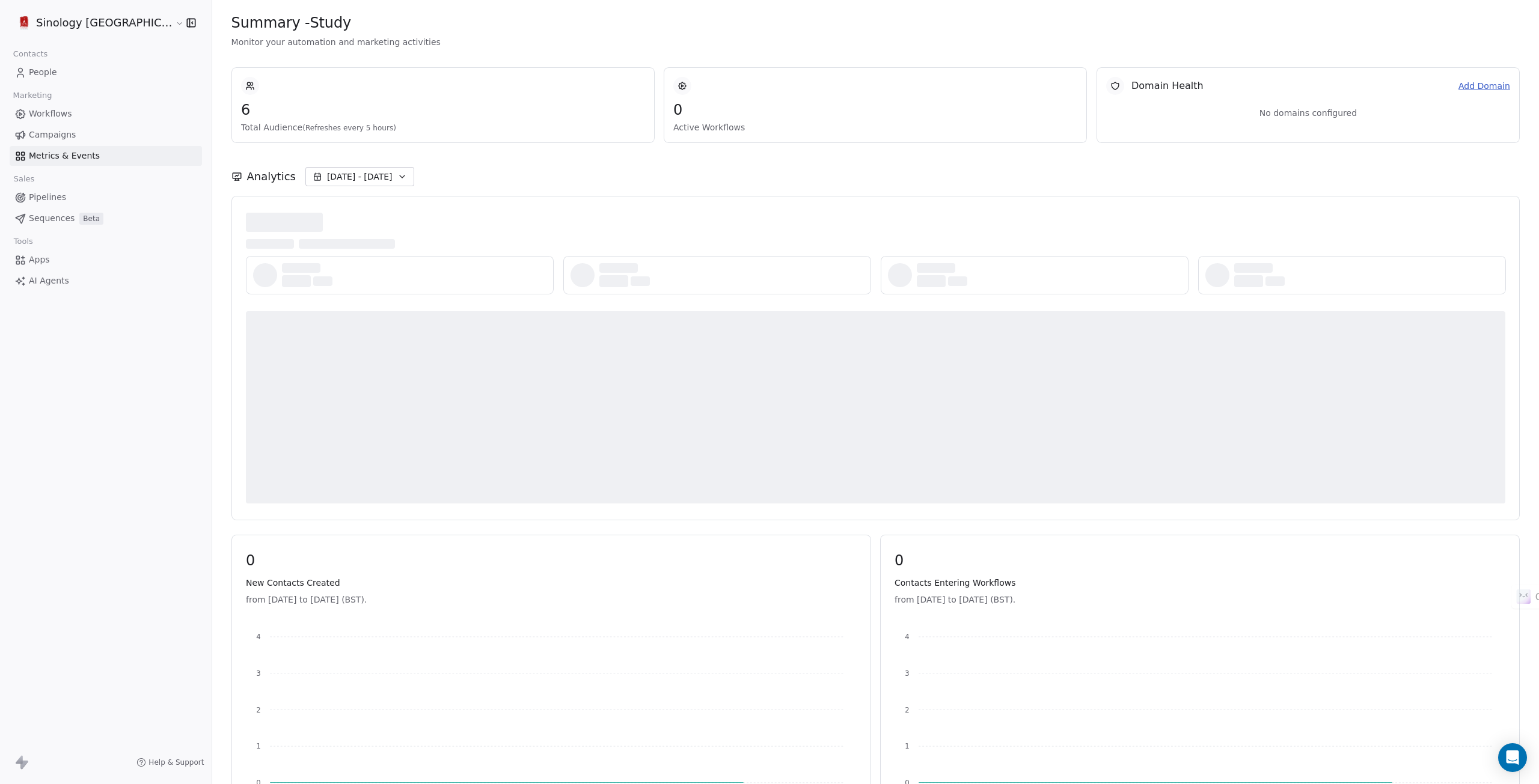
click at [42, 194] on span "Pipelines" at bounding box center [47, 197] width 38 height 13
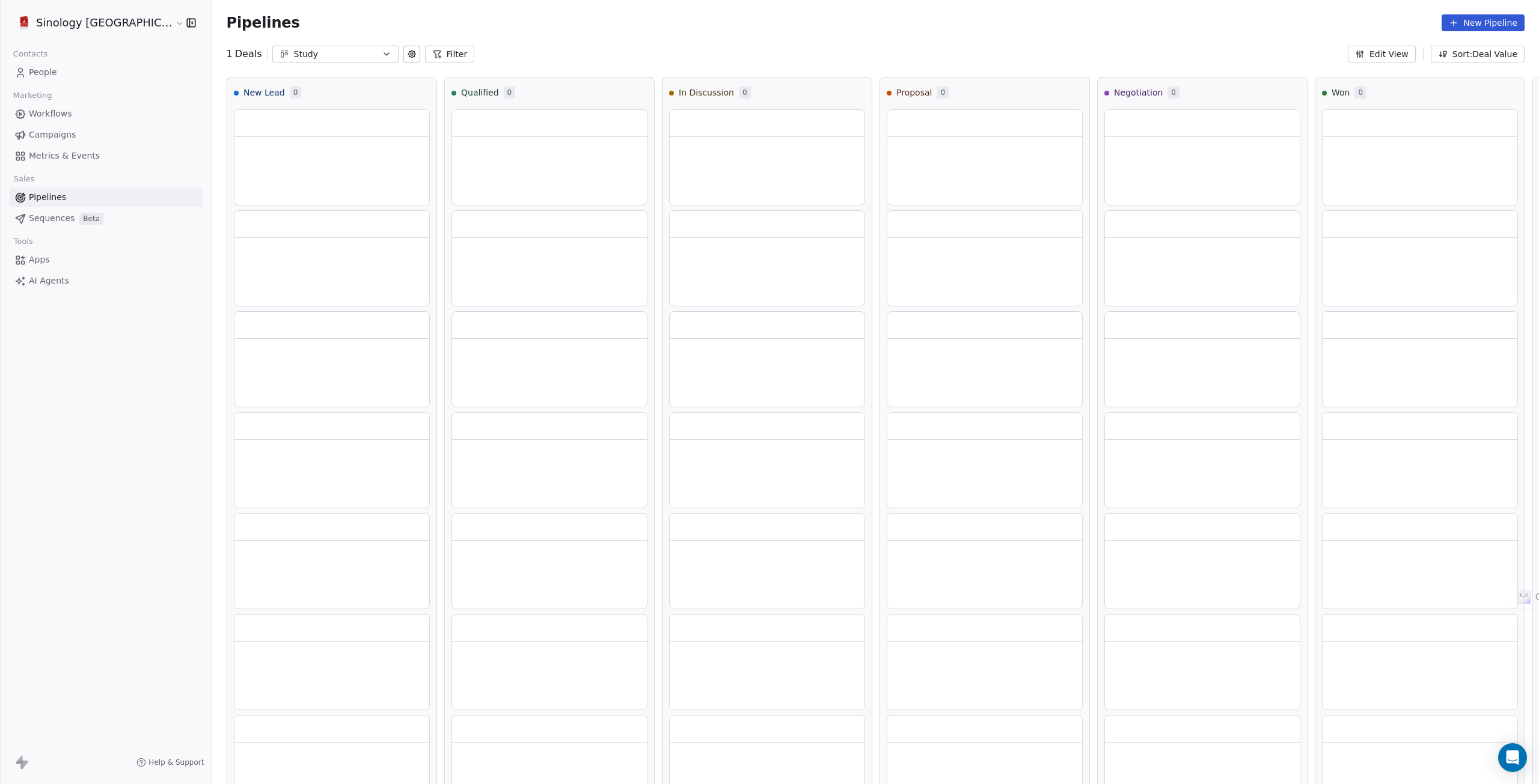
click at [49, 72] on span "People" at bounding box center [43, 72] width 28 height 13
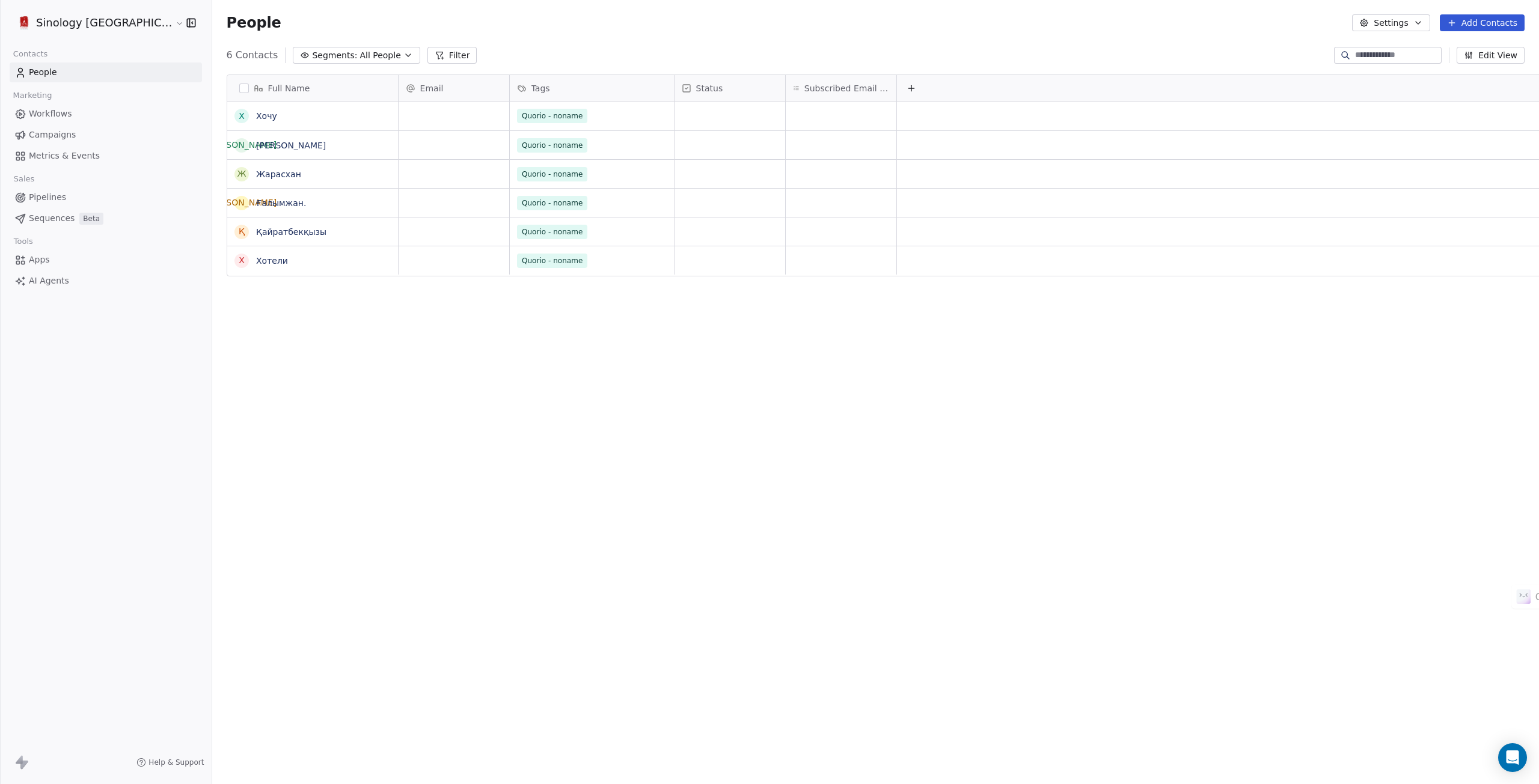
scroll to position [681, 1363]
click at [48, 123] on link "Workflows" at bounding box center [106, 113] width 192 height 20
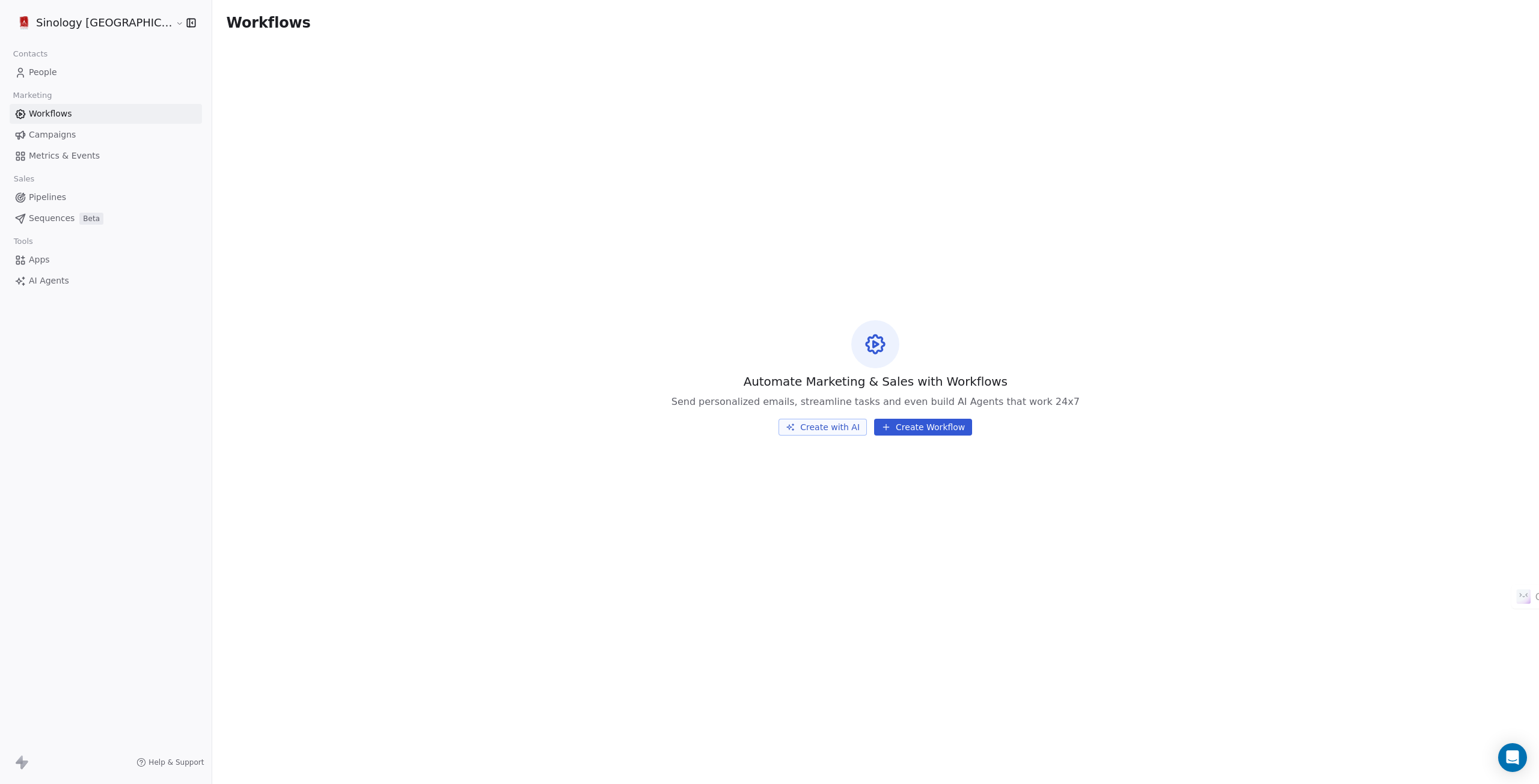
click at [58, 145] on div "Workflows Campaigns Metrics & Events" at bounding box center [106, 134] width 192 height 62
click at [59, 151] on span "Metrics & Events" at bounding box center [64, 156] width 71 height 13
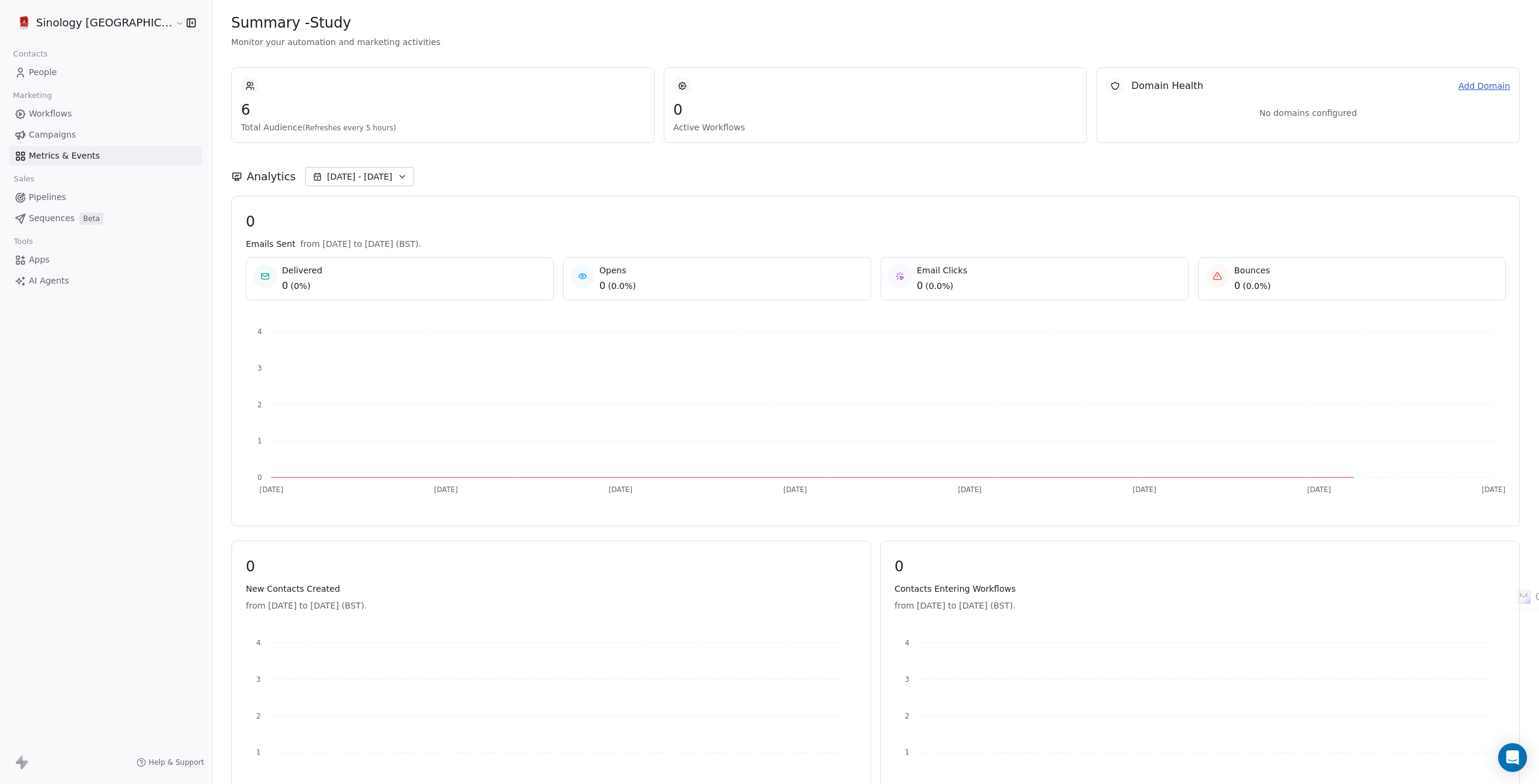
click at [57, 137] on span "Campaigns" at bounding box center [52, 135] width 47 height 13
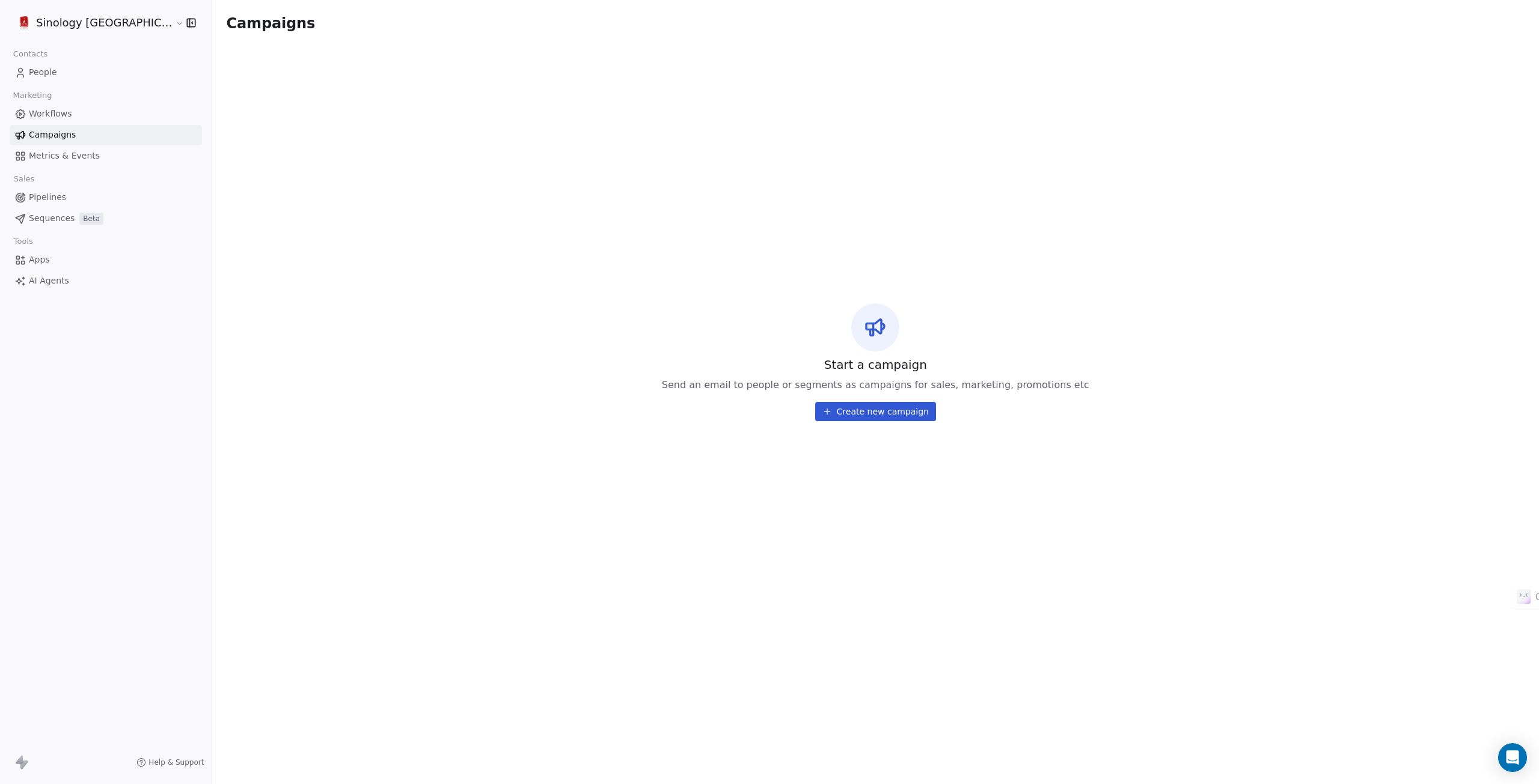
click at [49, 181] on div "Sales" at bounding box center [106, 179] width 192 height 17
click at [43, 202] on span "Pipelines" at bounding box center [47, 197] width 38 height 13
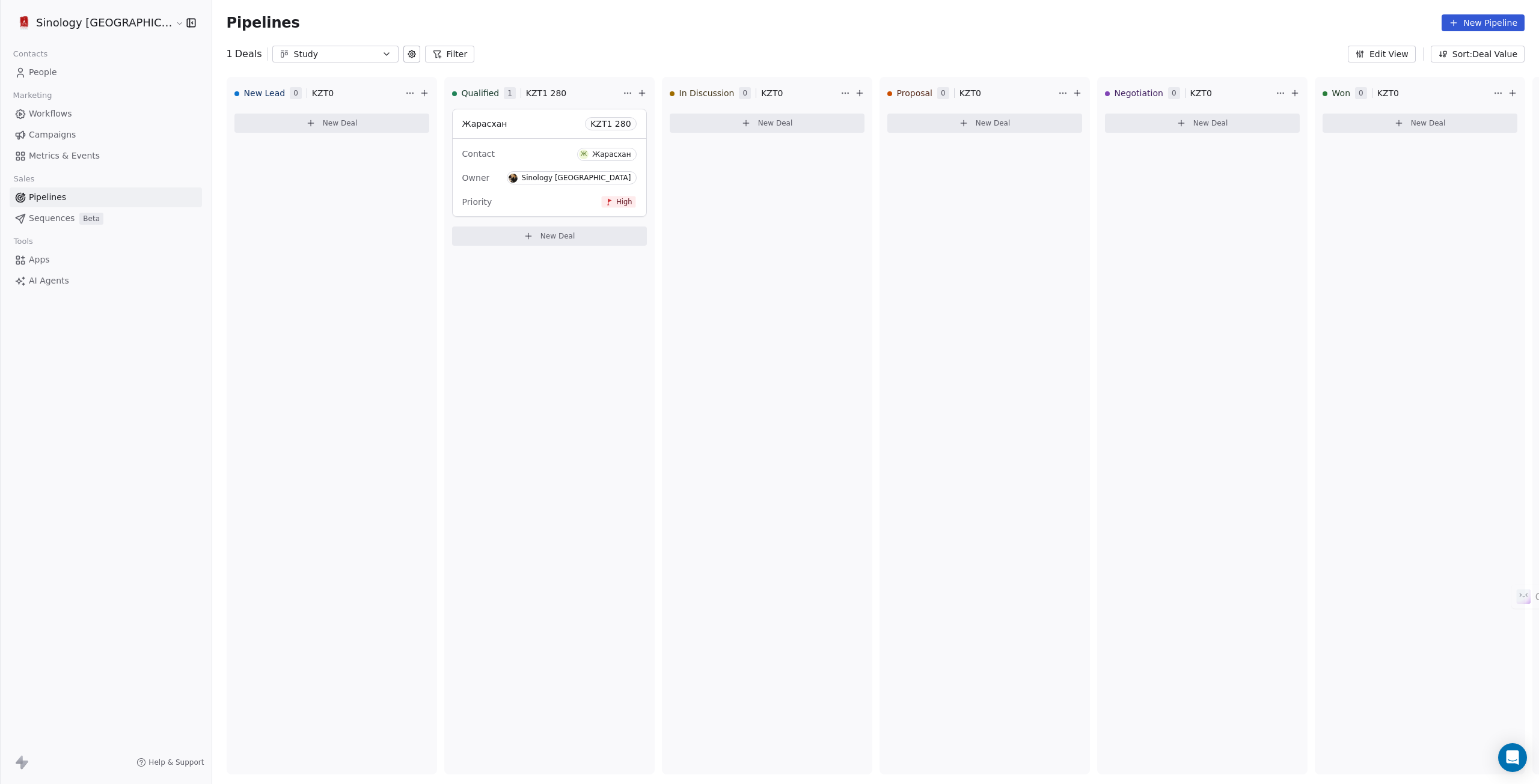
click at [43, 219] on span "Sequences" at bounding box center [52, 219] width 46 height 13
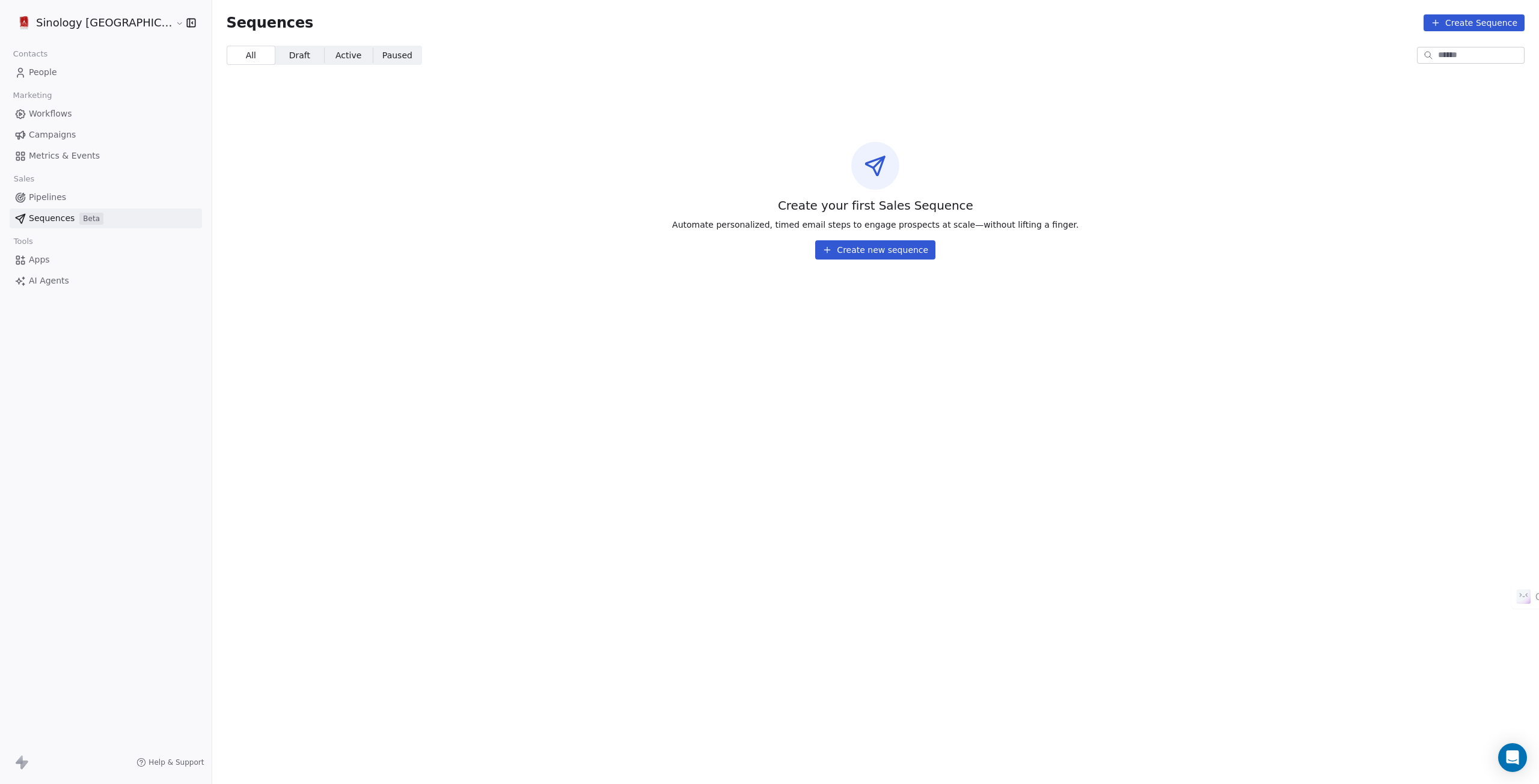
click at [36, 261] on span "Apps" at bounding box center [39, 260] width 21 height 13
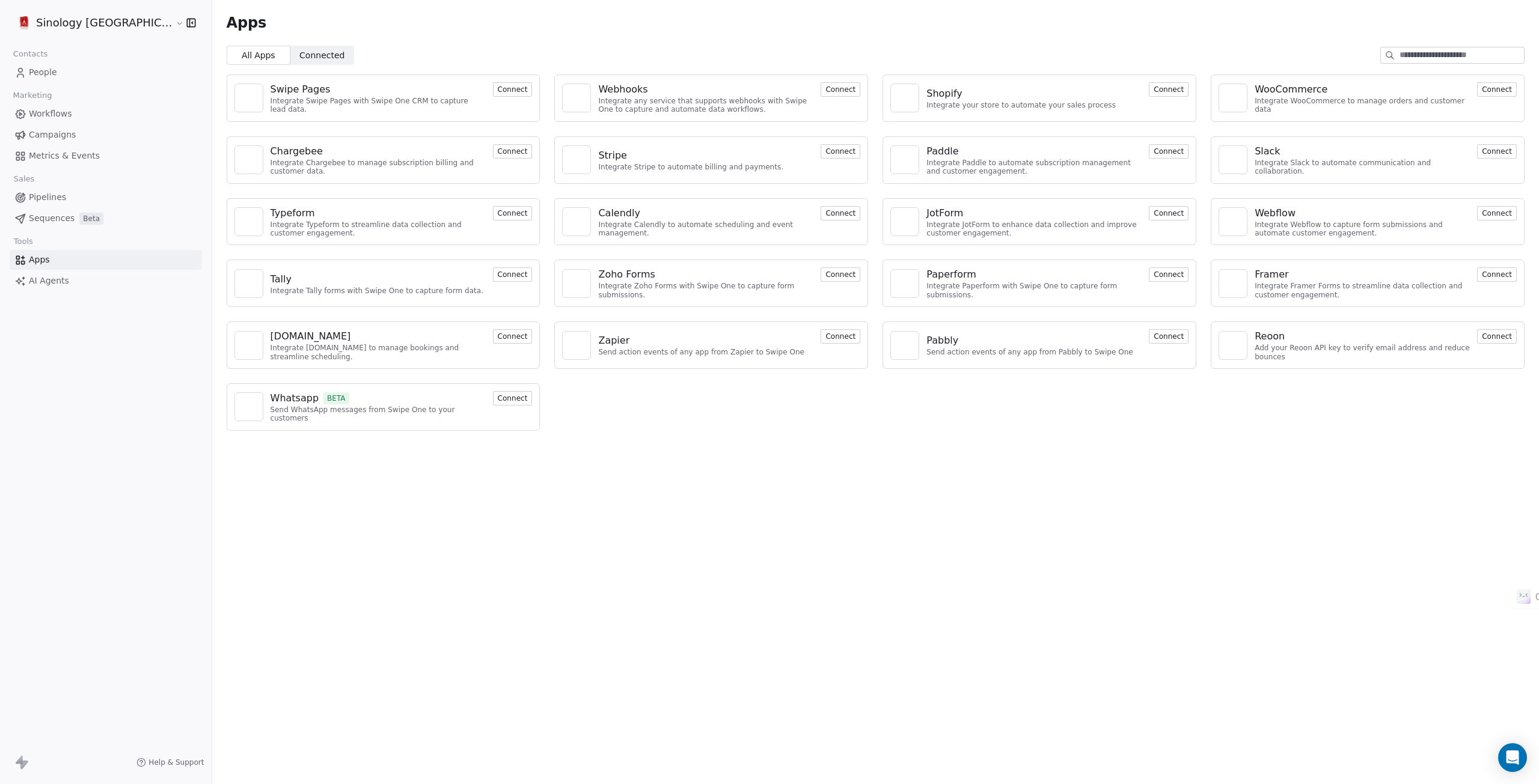
click at [47, 290] on link "AI Agents" at bounding box center [106, 280] width 192 height 20
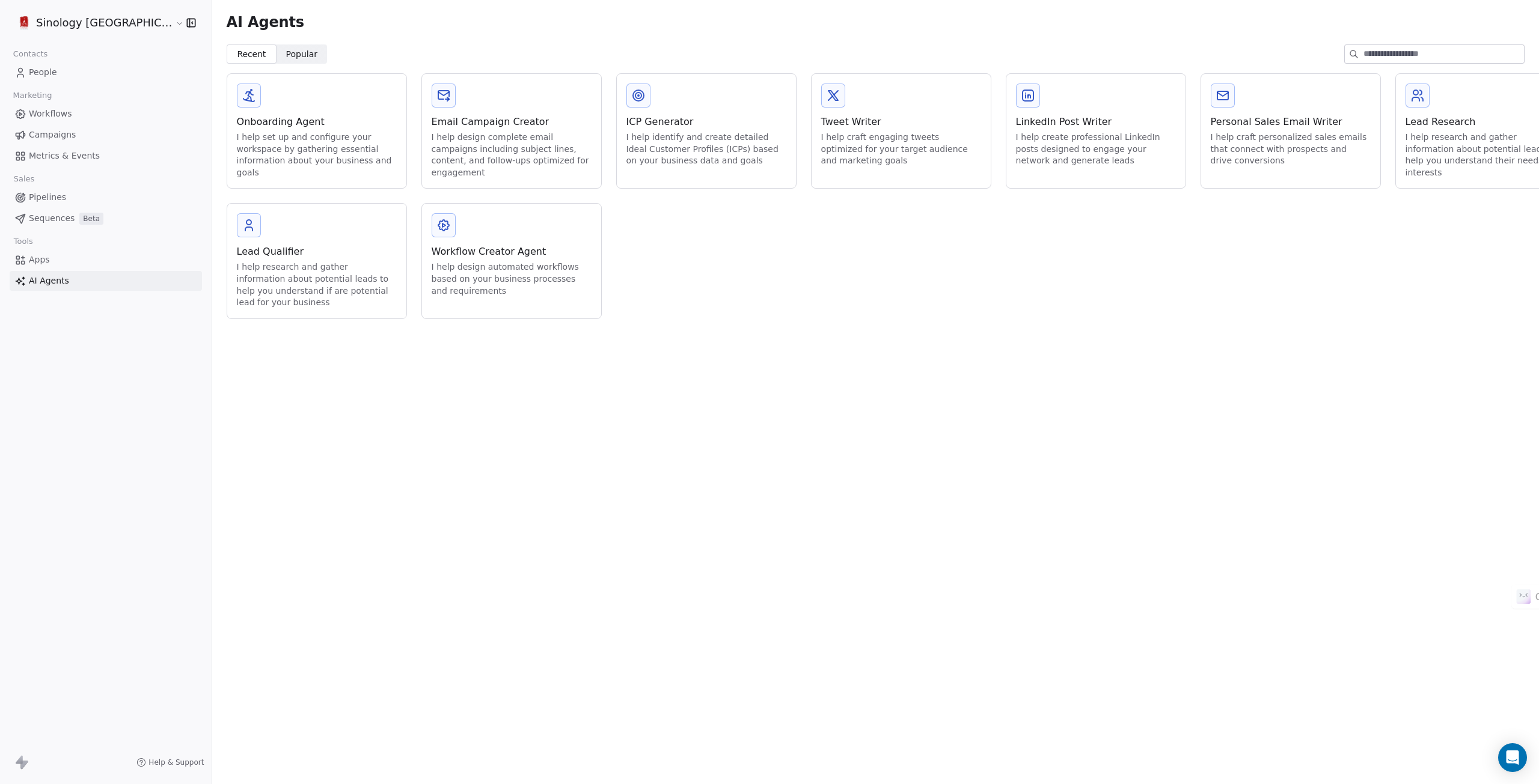
click at [39, 69] on span "People" at bounding box center [43, 72] width 28 height 13
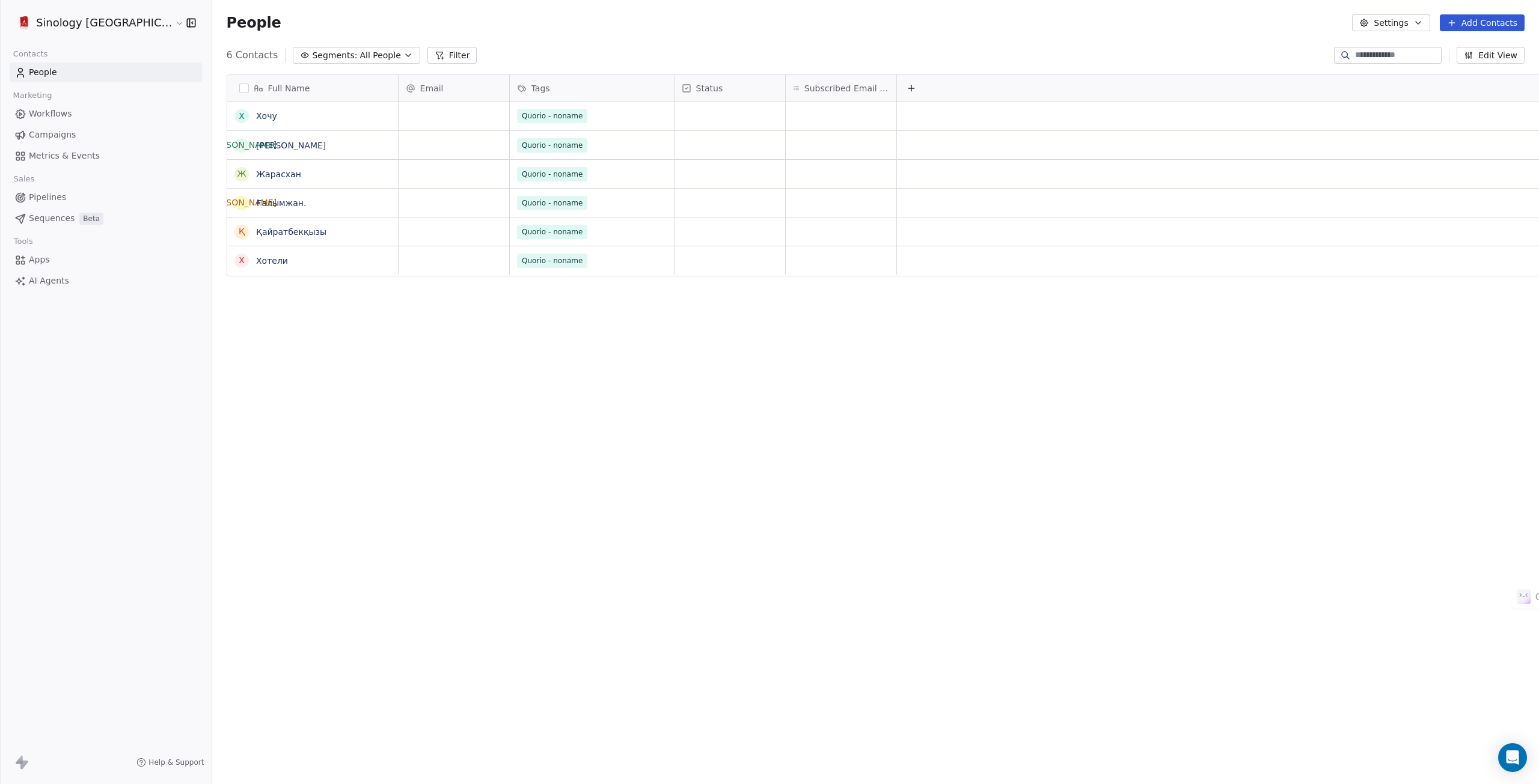
scroll to position [681, 1363]
click at [77, 20] on html "**********" at bounding box center [769, 399] width 1539 height 799
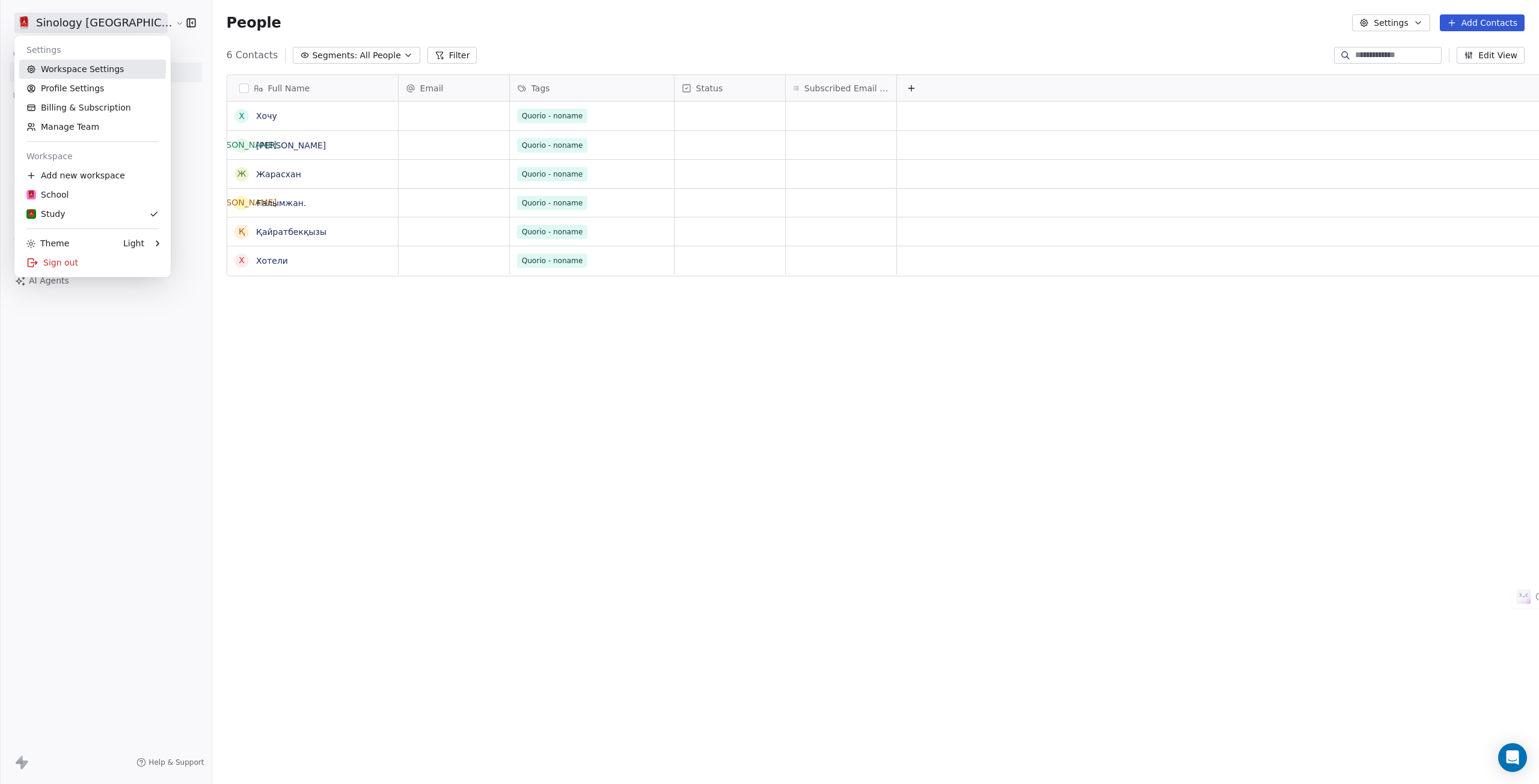
click at [67, 74] on link "Workspace Settings" at bounding box center [92, 69] width 147 height 19
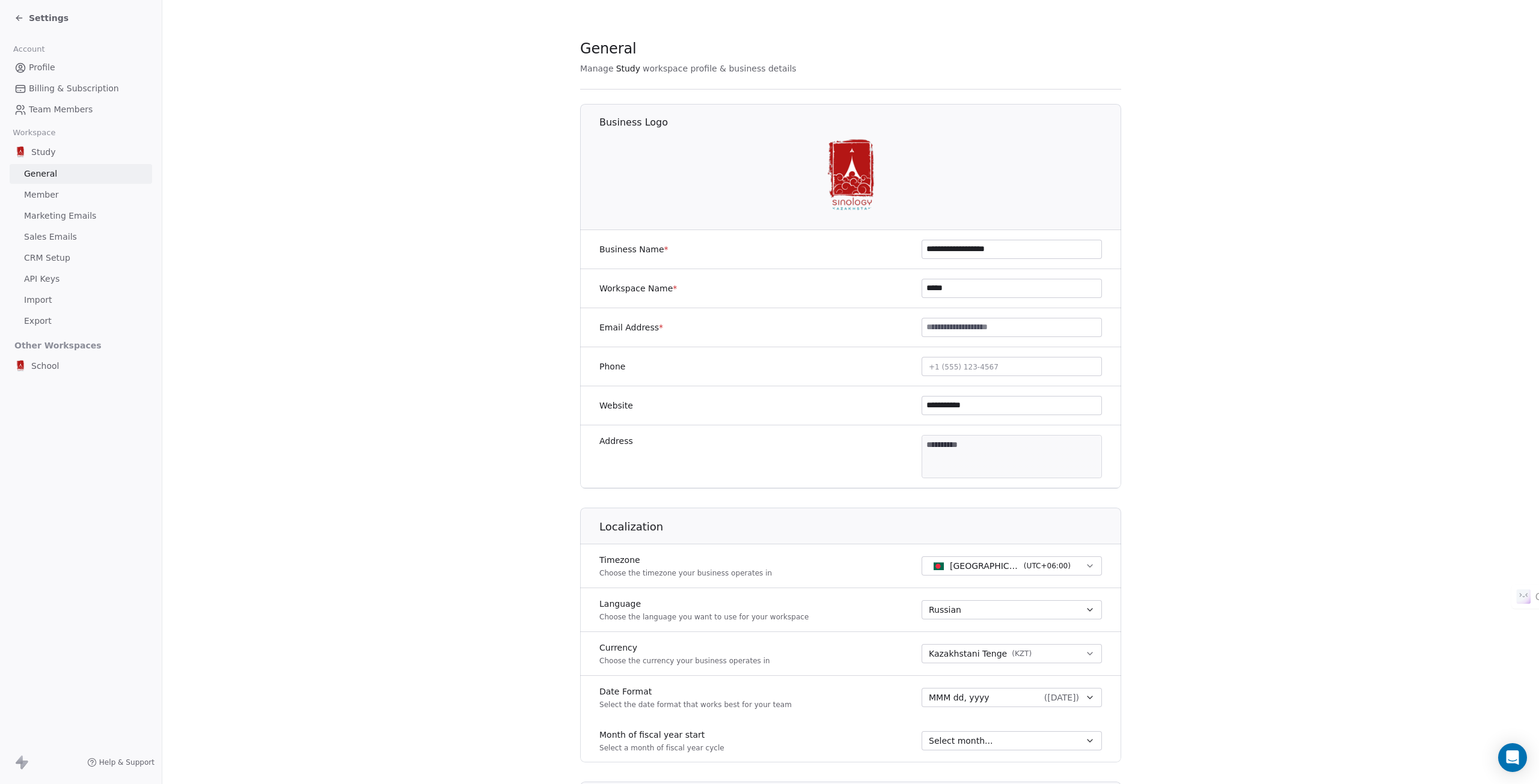
click at [41, 116] on link "Team Members" at bounding box center [81, 109] width 143 height 20
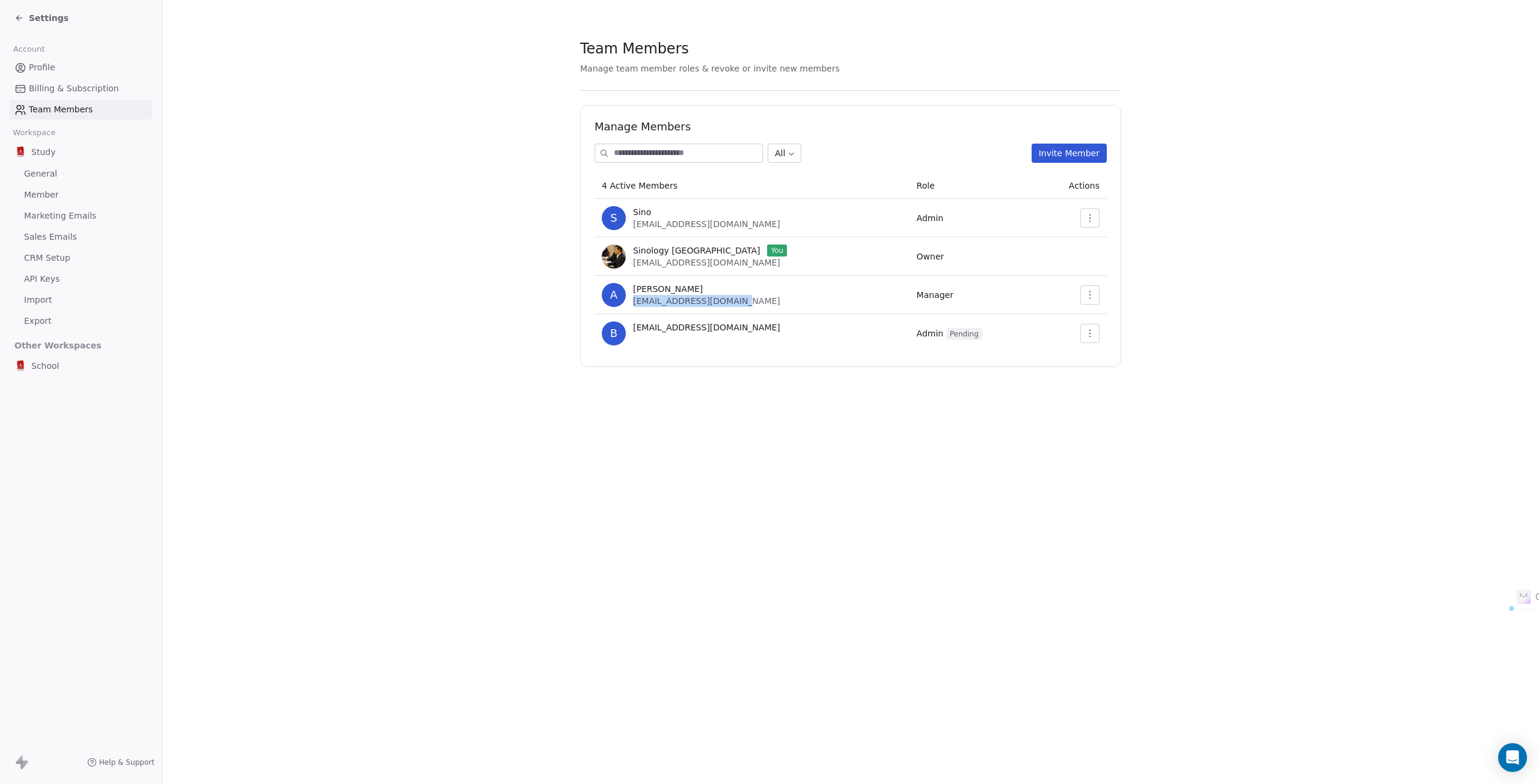
drag, startPoint x: 762, startPoint y: 303, endPoint x: 633, endPoint y: 304, distance: 129.0
click at [633, 304] on div "A [PERSON_NAME] [EMAIL_ADDRESS][DOMAIN_NAME]" at bounding box center [752, 295] width 300 height 24
copy span "[EMAIL_ADDRESS][DOMAIN_NAME]"
click at [1088, 294] on icon "button" at bounding box center [1090, 294] width 10 height 10
click at [1105, 322] on div "Update" at bounding box center [1128, 321] width 86 height 19
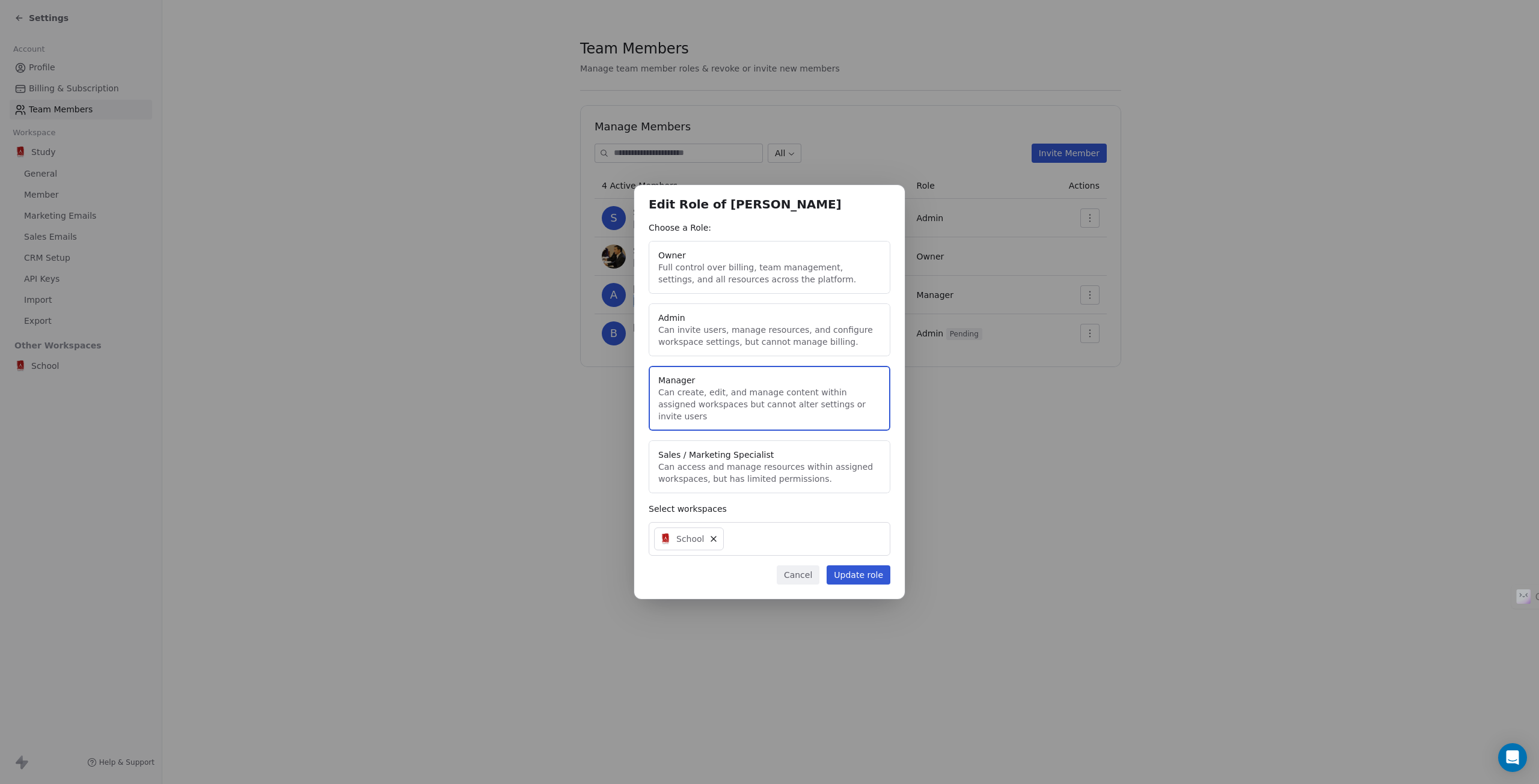
click at [872, 570] on button "Update role" at bounding box center [858, 575] width 64 height 19
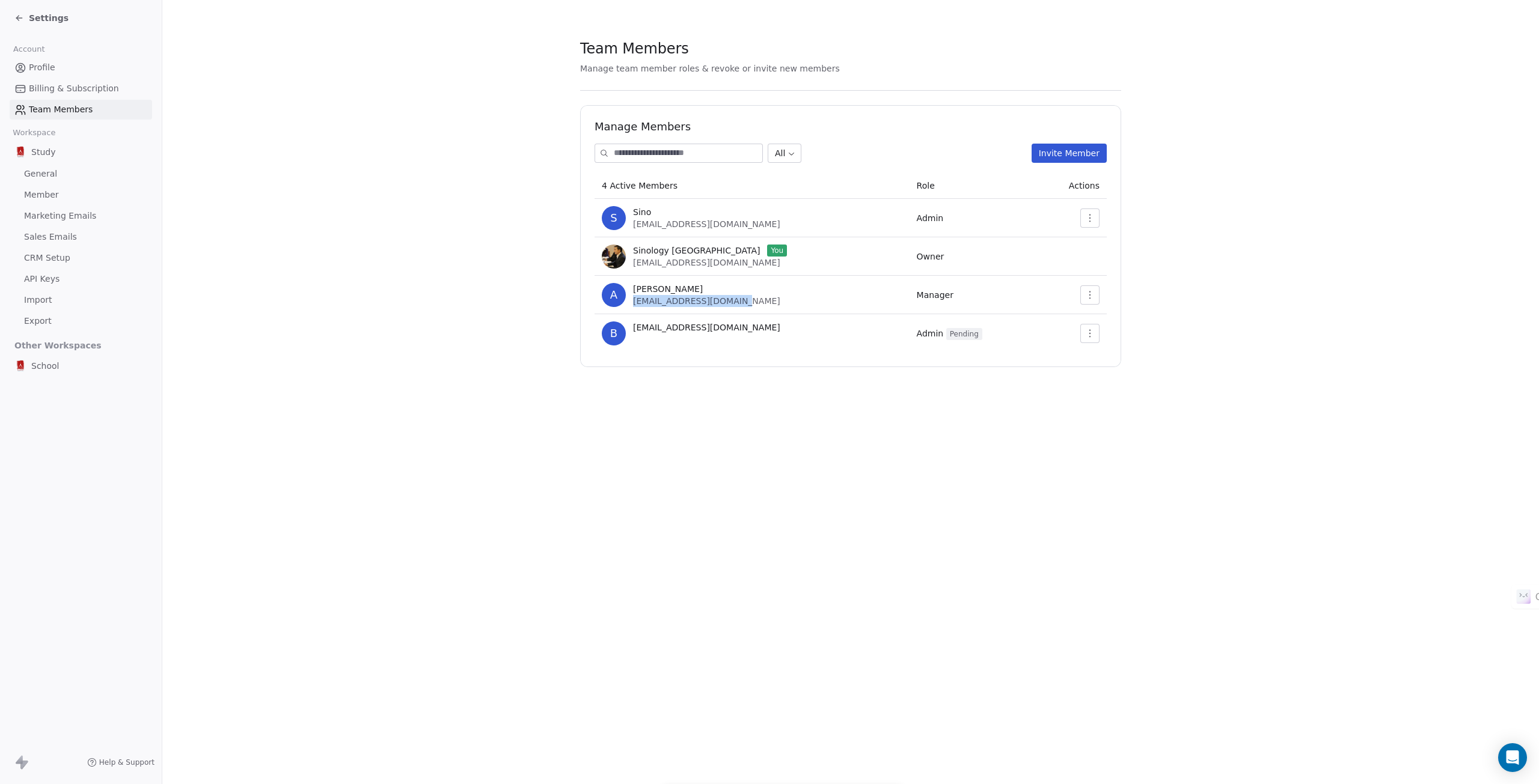
click at [1089, 295] on icon "button" at bounding box center [1090, 294] width 10 height 10
click at [1107, 340] on div "Remove Member" at bounding box center [1128, 341] width 86 height 19
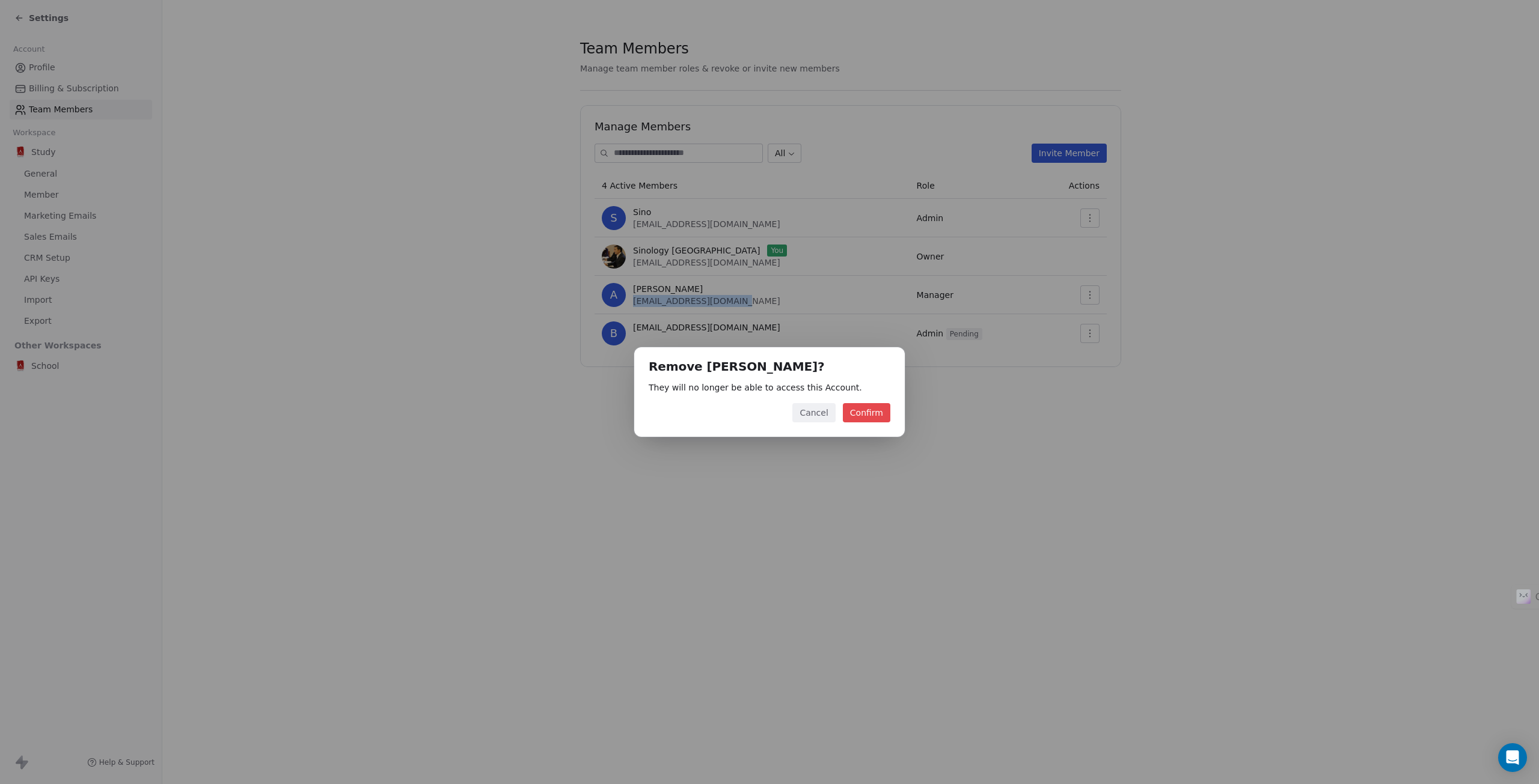
click at [821, 413] on button "Cancel" at bounding box center [813, 413] width 43 height 19
